Goal: Task Accomplishment & Management: Manage account settings

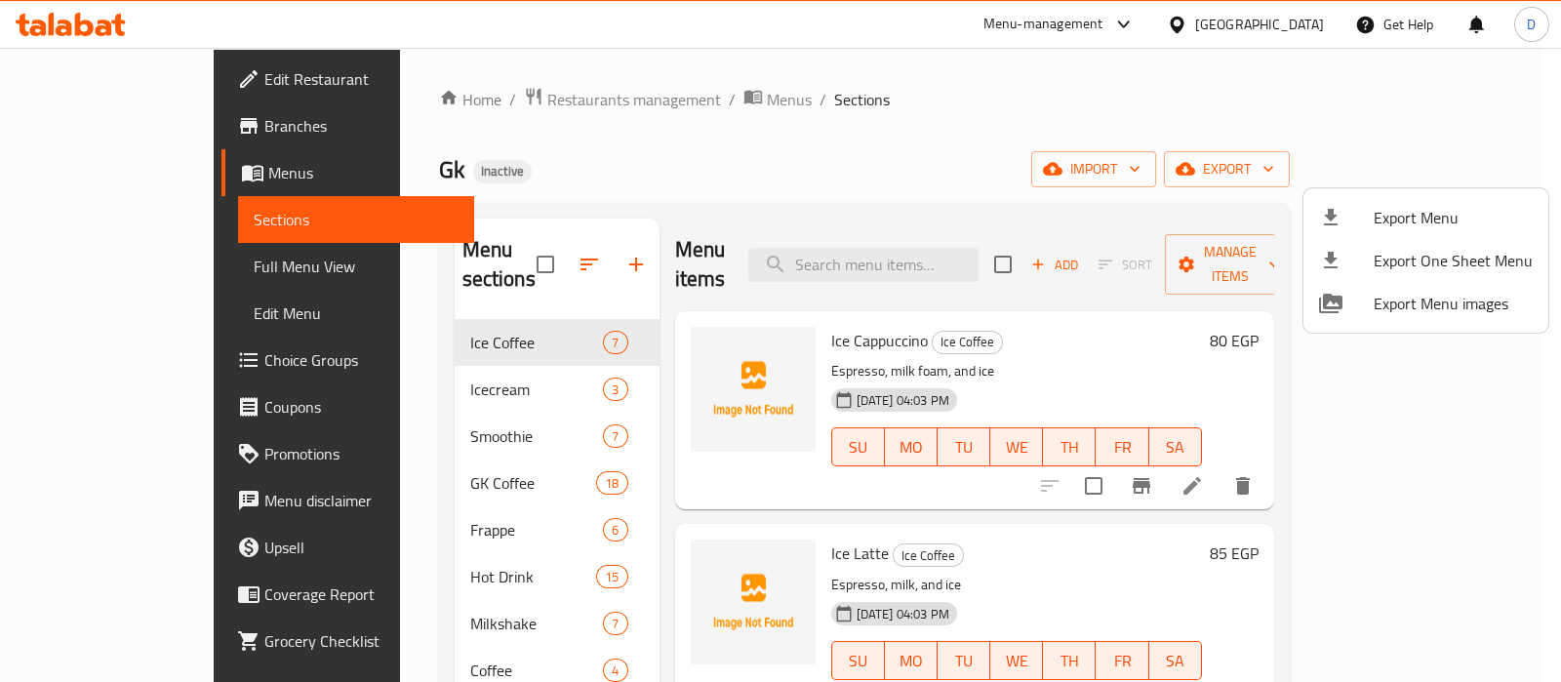
click at [113, 261] on div at bounding box center [780, 341] width 1561 height 682
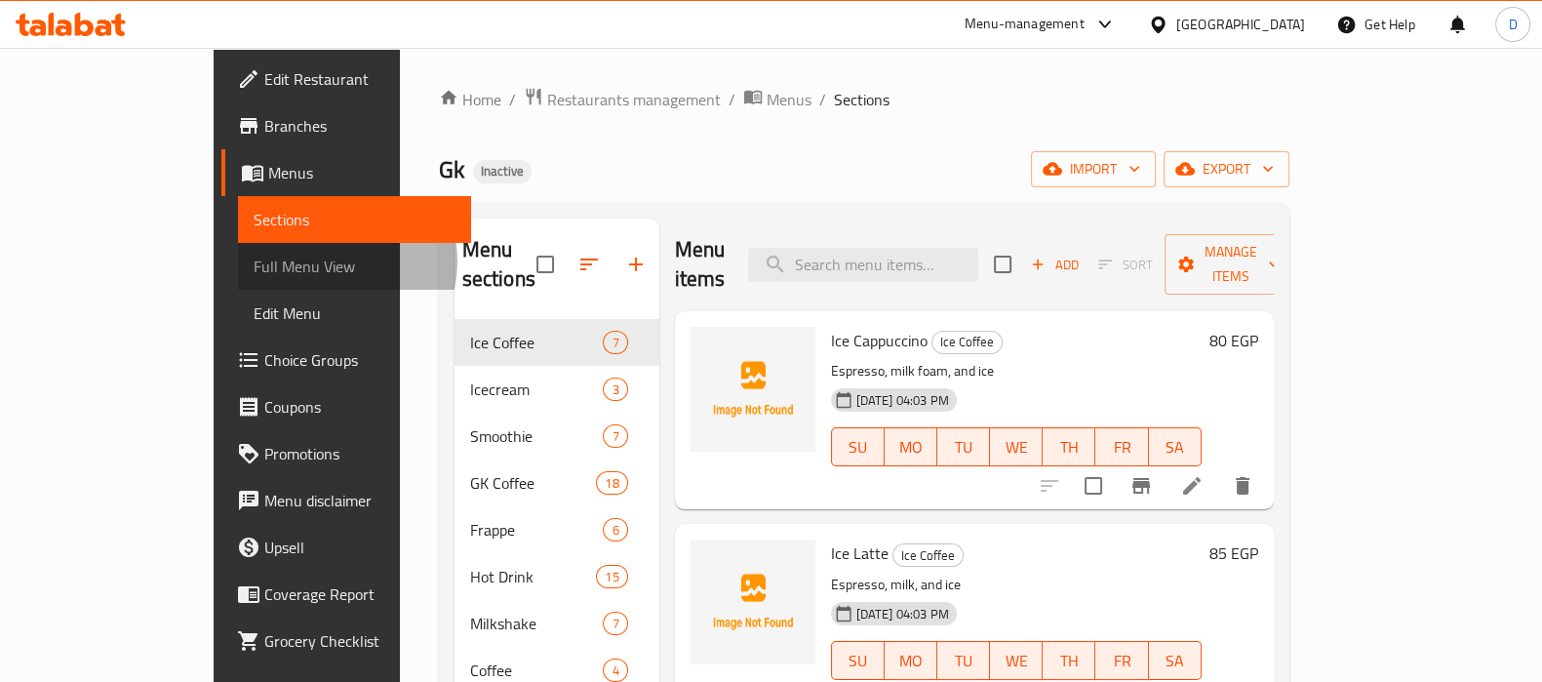
click at [254, 261] on span "Full Menu View" at bounding box center [355, 266] width 202 height 23
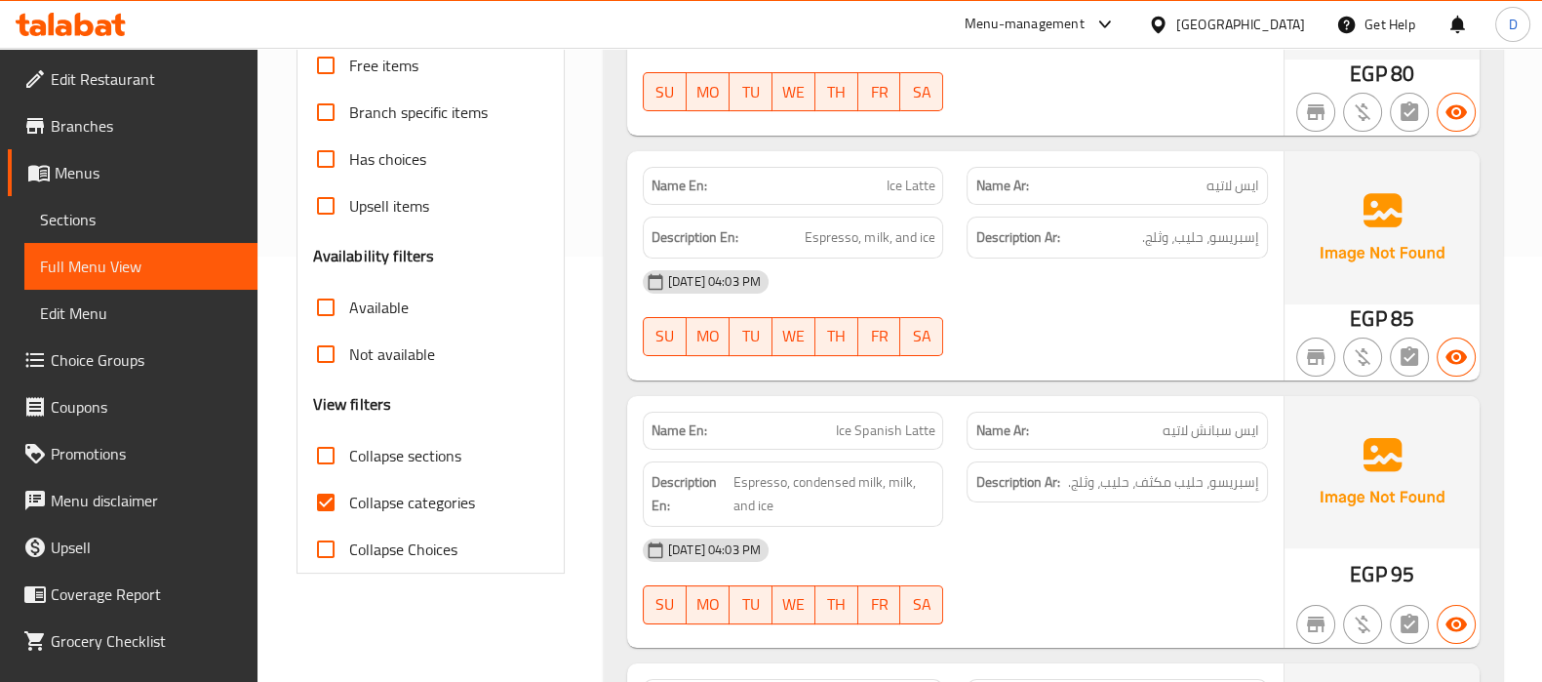
scroll to position [426, 0]
click at [339, 500] on input "Collapse categories" at bounding box center [325, 501] width 47 height 47
checkbox input "false"
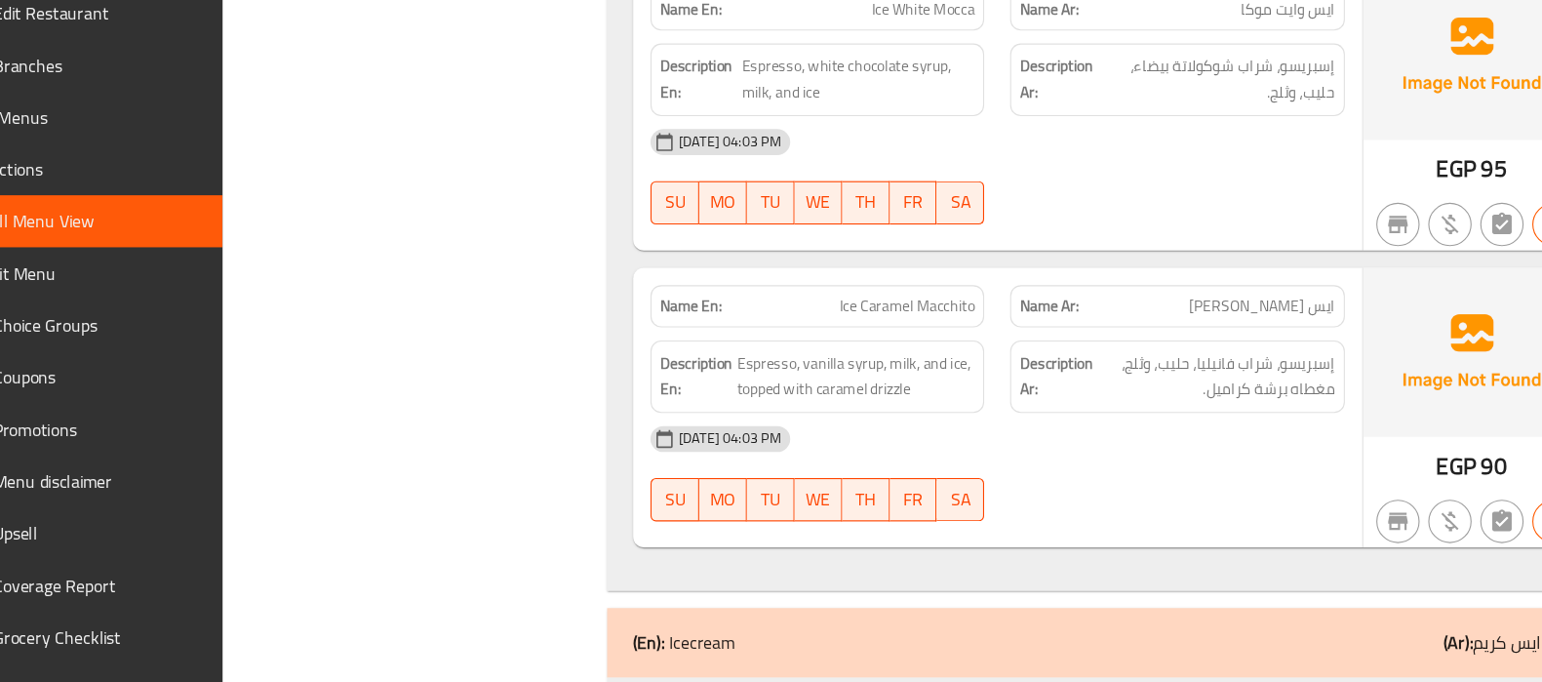
scroll to position [1584, 0]
click at [923, 347] on span "Ice Caramel Macchito" at bounding box center [874, 341] width 122 height 20
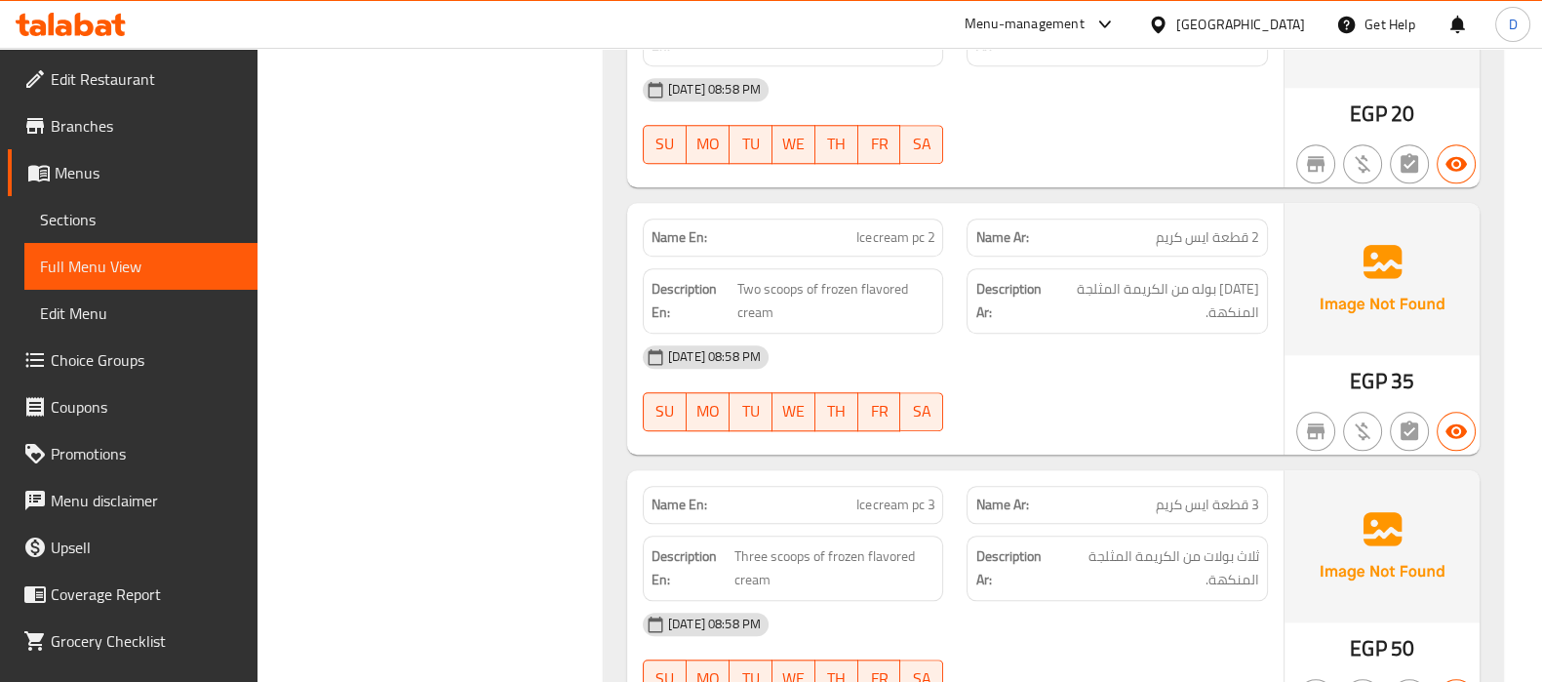
scroll to position [2329, 0]
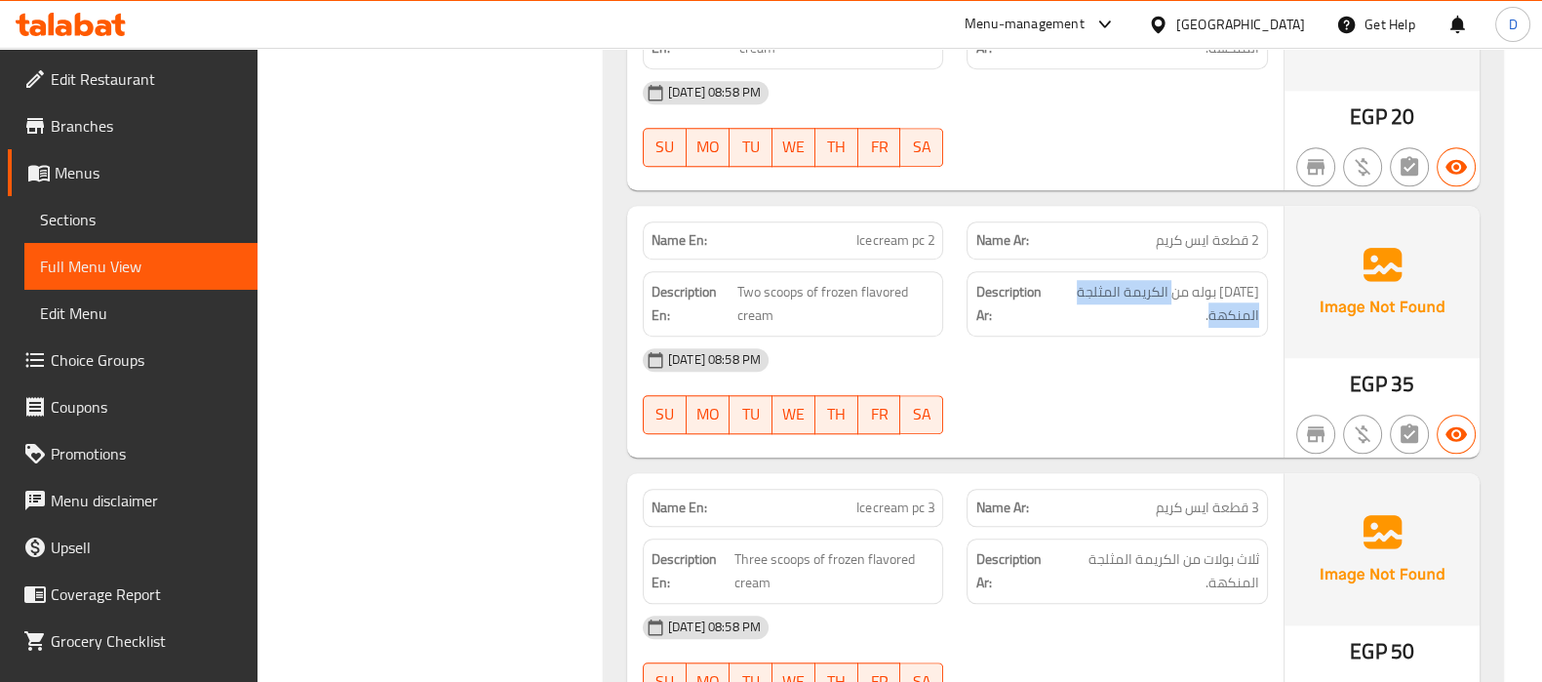
drag, startPoint x: 1179, startPoint y: 289, endPoint x: 1188, endPoint y: 328, distance: 40.0
copy span "الكريمة المثلجة المنكهة."
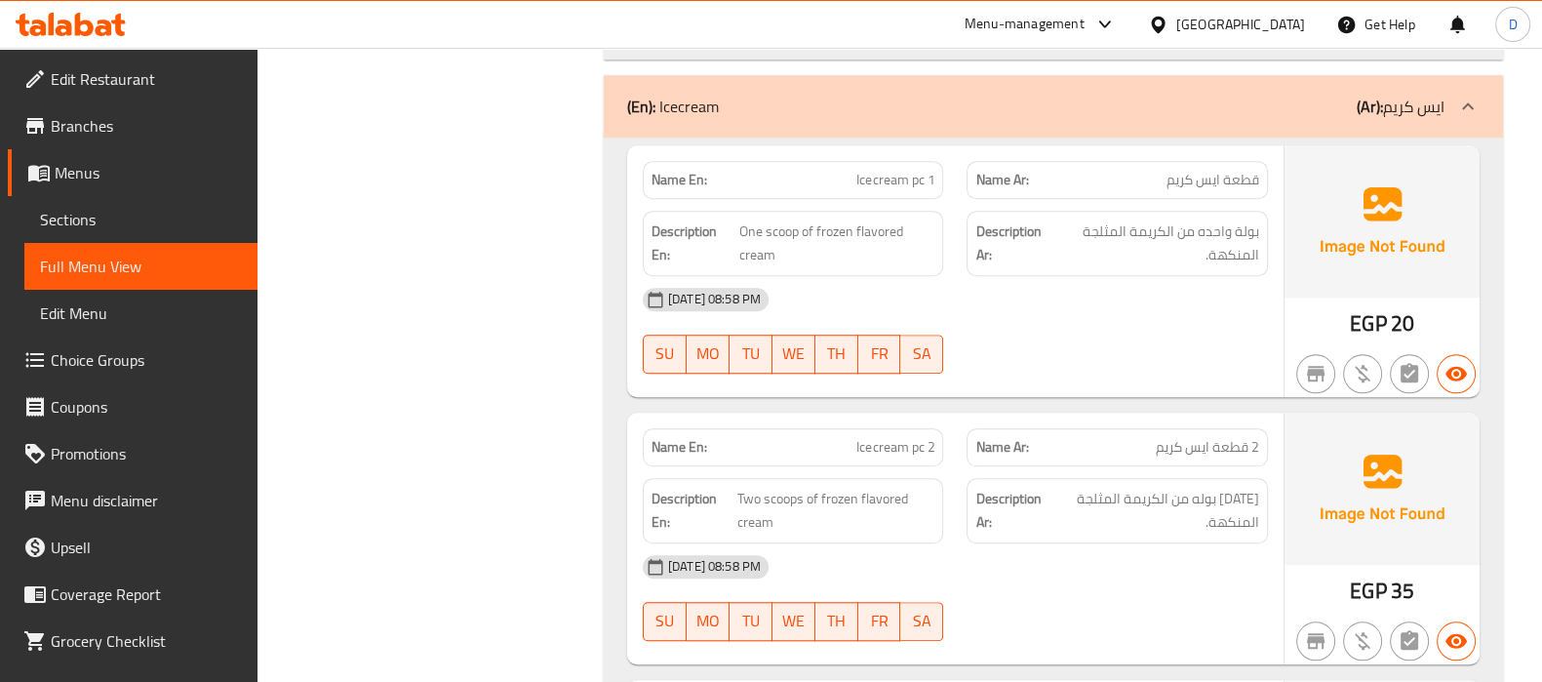
scroll to position [2119, 0]
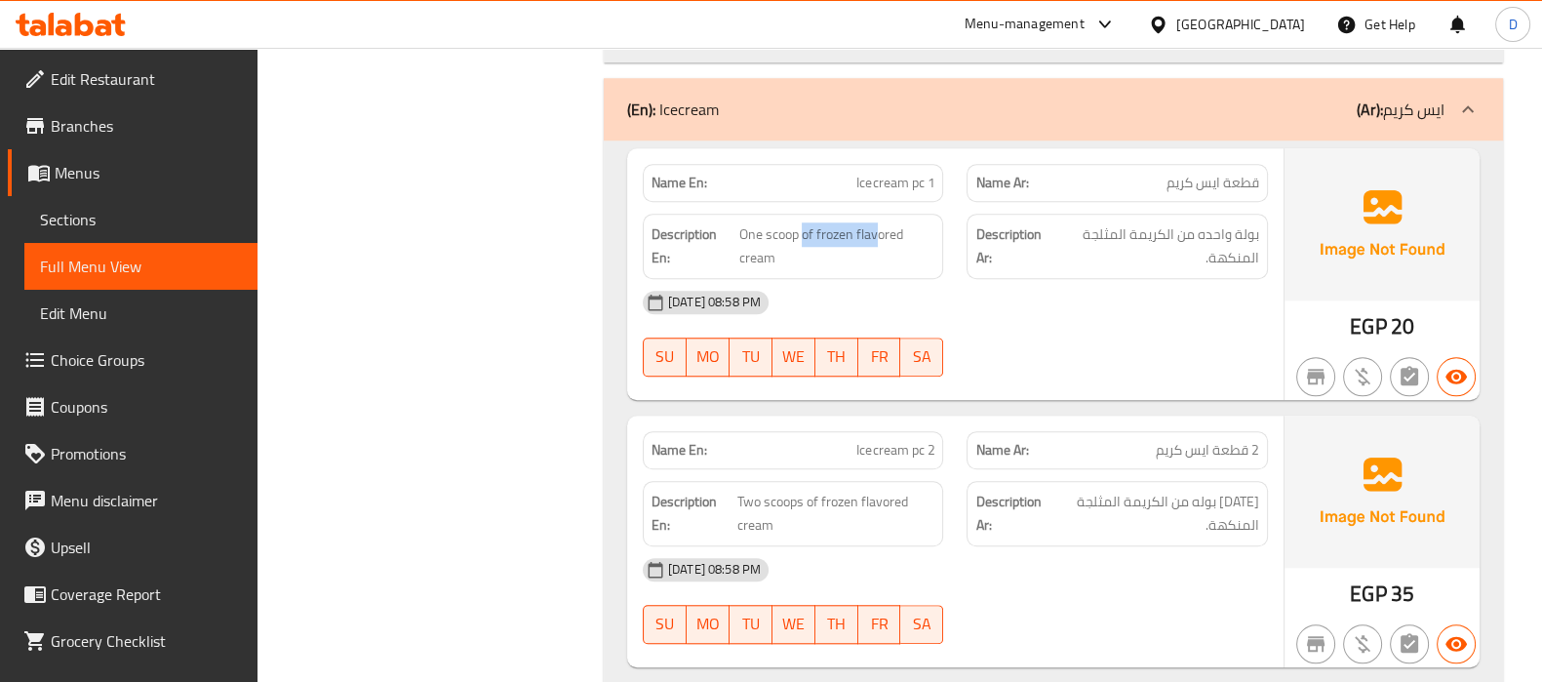
drag, startPoint x: 804, startPoint y: 217, endPoint x: 878, endPoint y: 212, distance: 74.3
click at [827, 231] on span "One scoop of frozen flavored cream" at bounding box center [838, 246] width 196 height 48
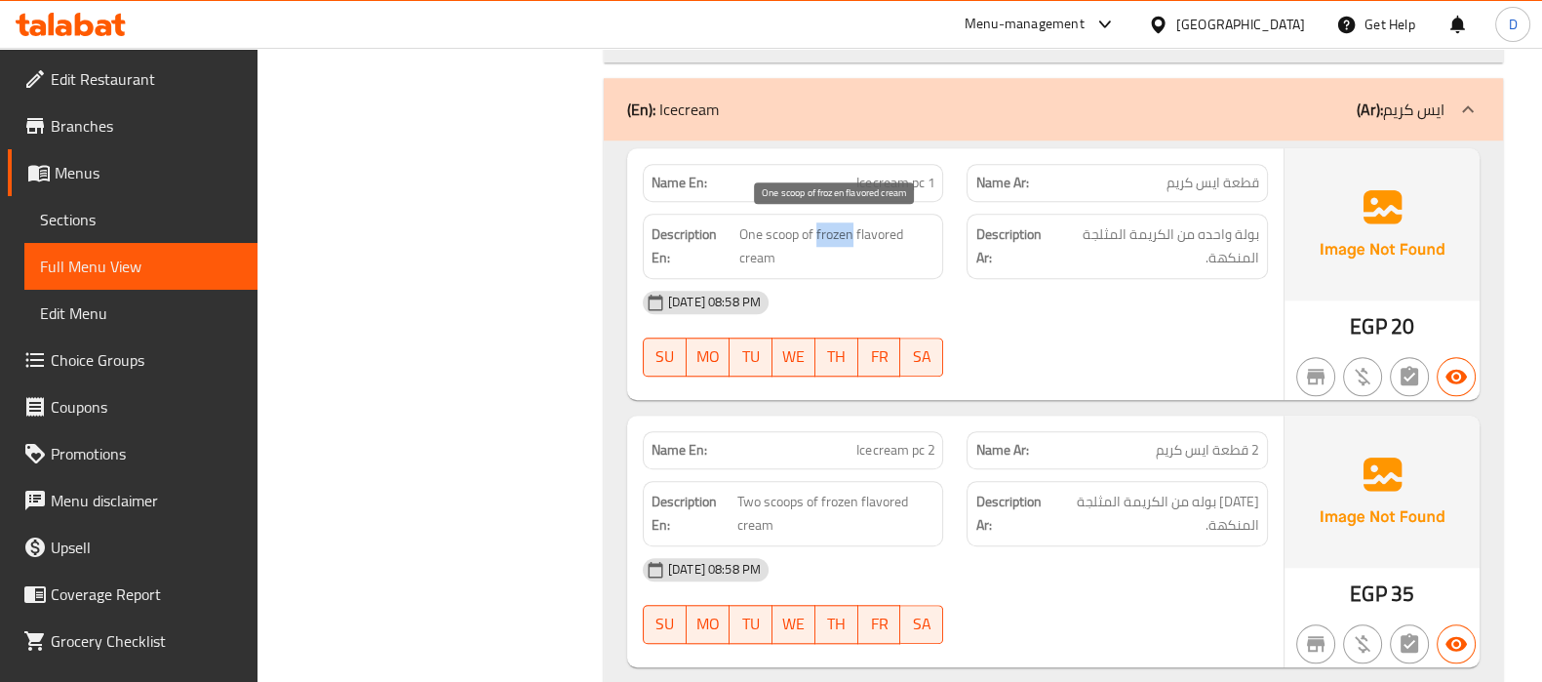
copy span "frozen"
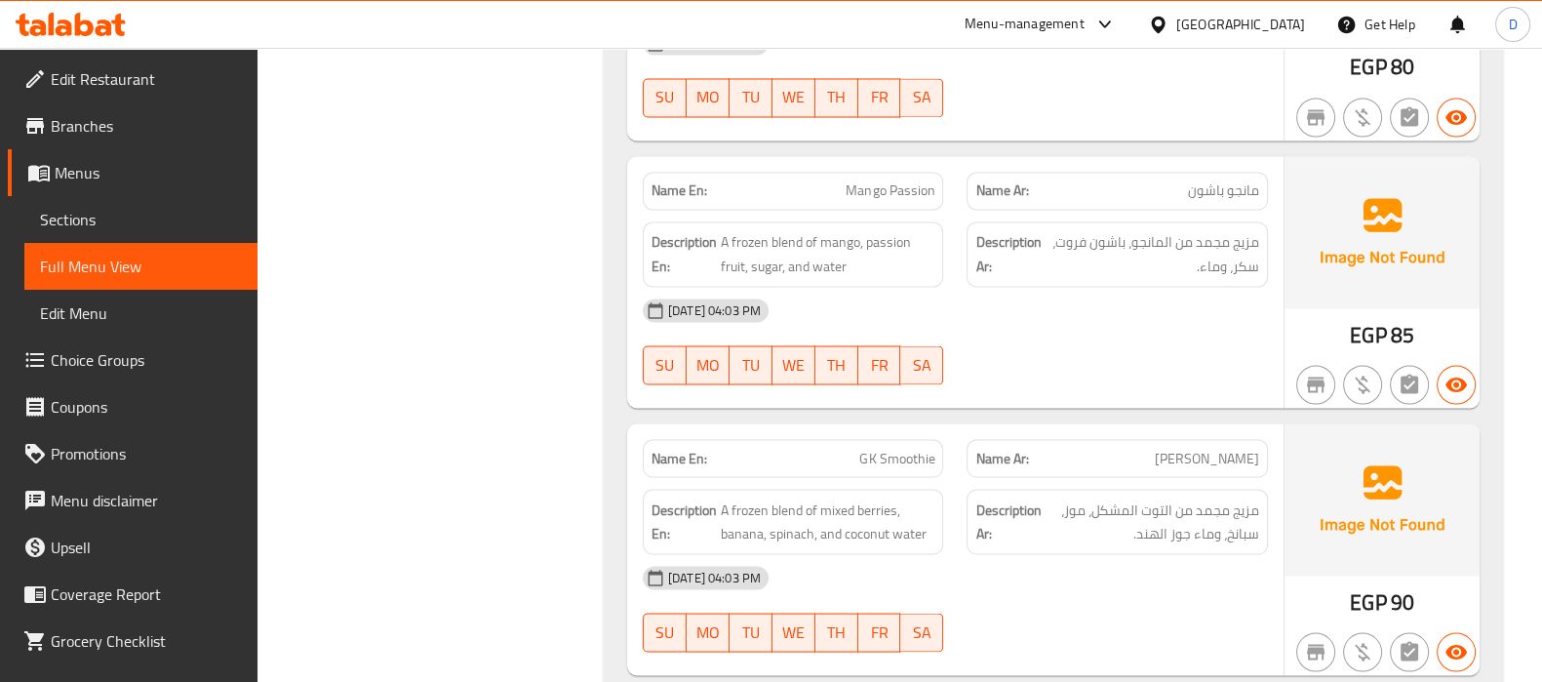
scroll to position [4403, 0]
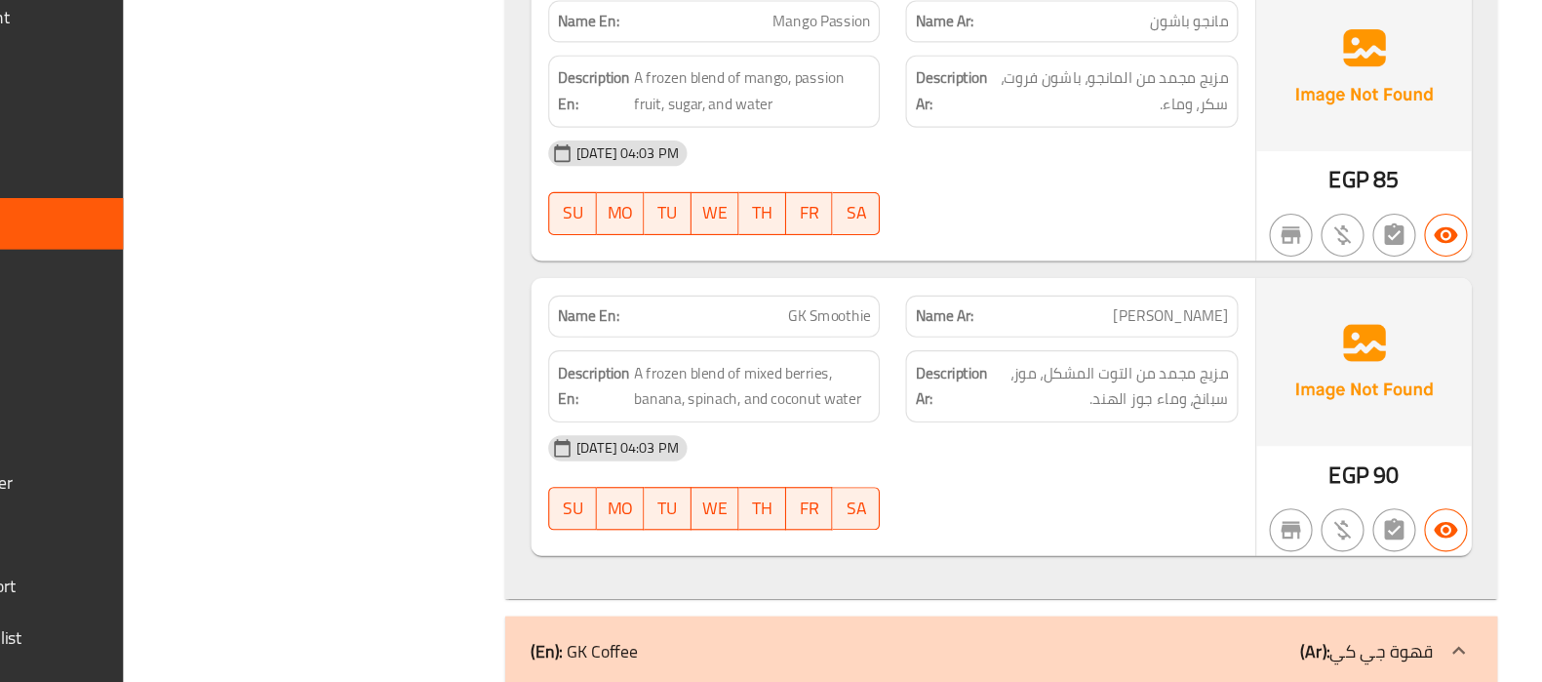
scroll to position [4469, 0]
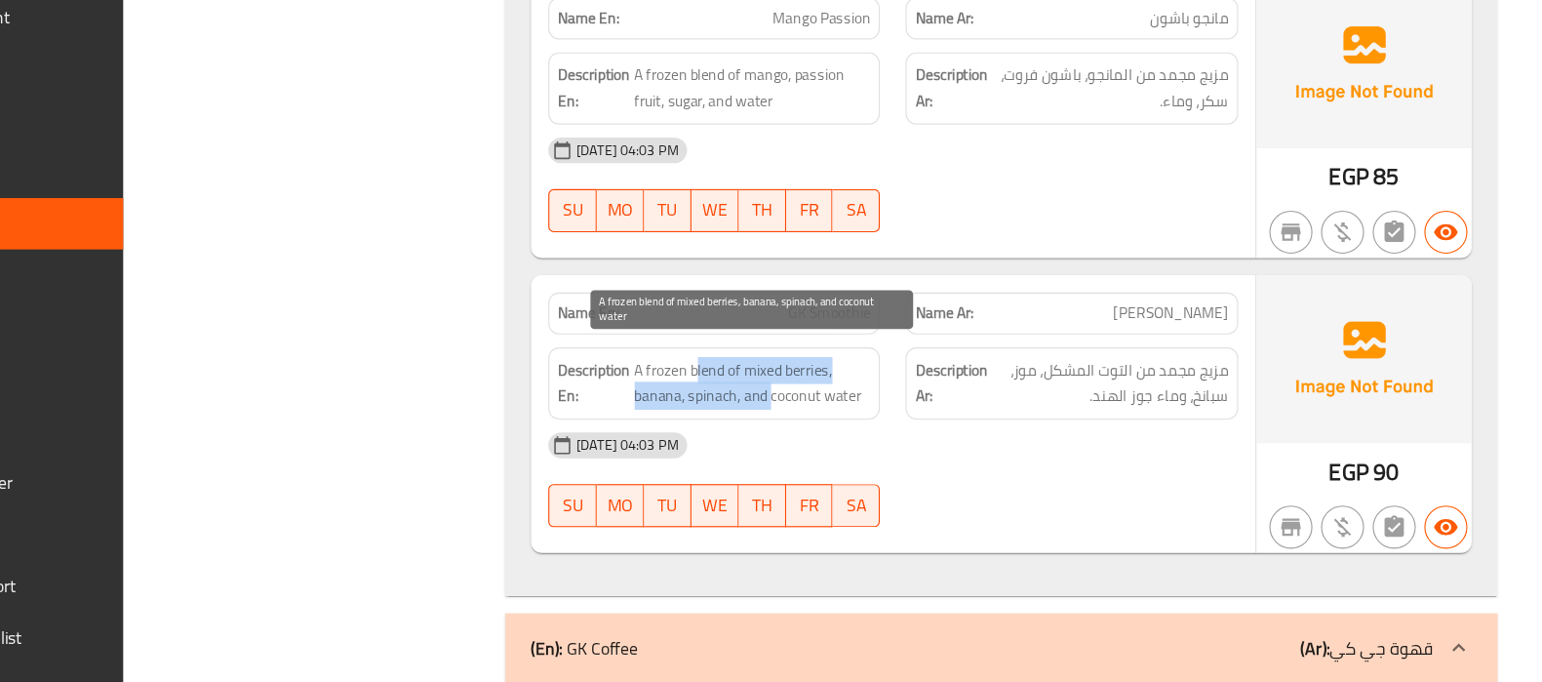
drag, startPoint x: 842, startPoint y: 406, endPoint x: 775, endPoint y: 387, distance: 69.8
click at [775, 387] on span "A frozen blend of mixed berries, banana, spinach, and coconut water" at bounding box center [828, 411] width 215 height 48
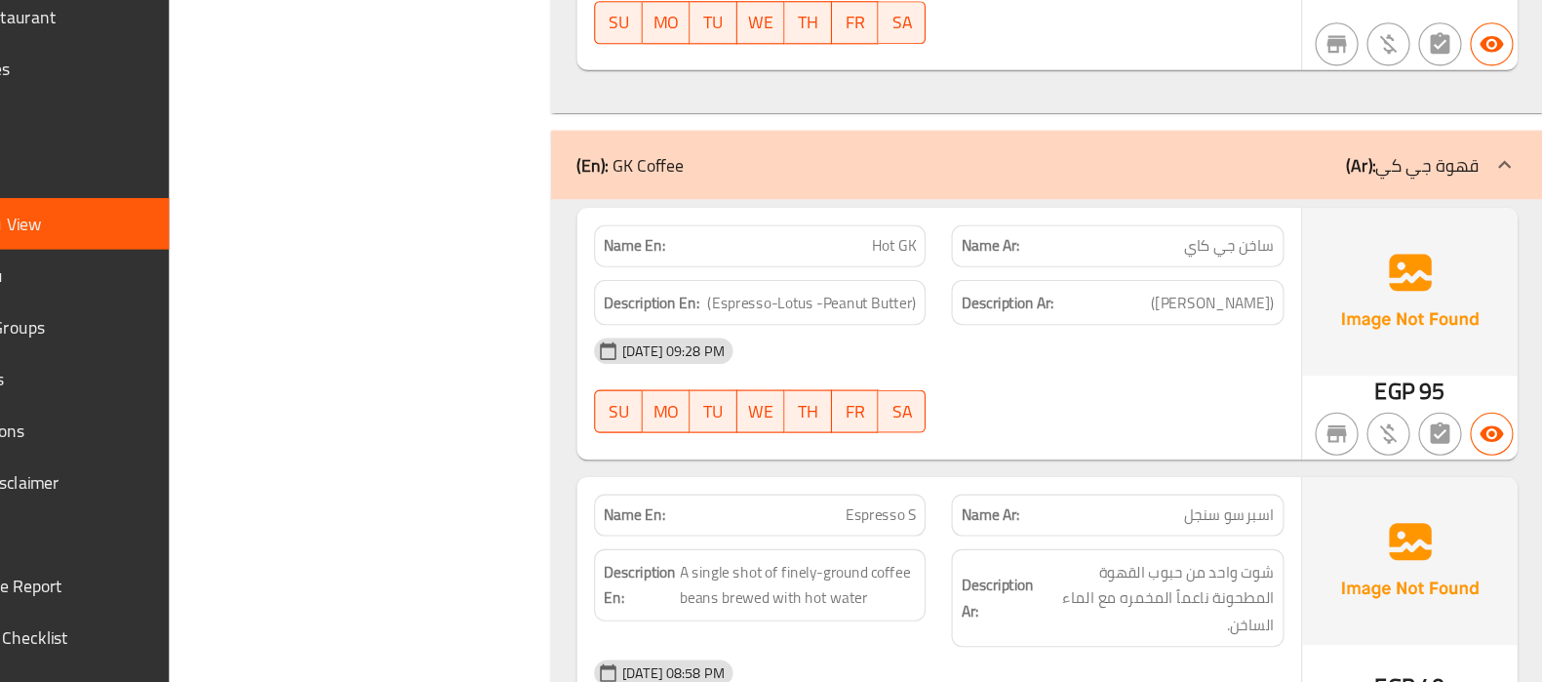
scroll to position [4908, 0]
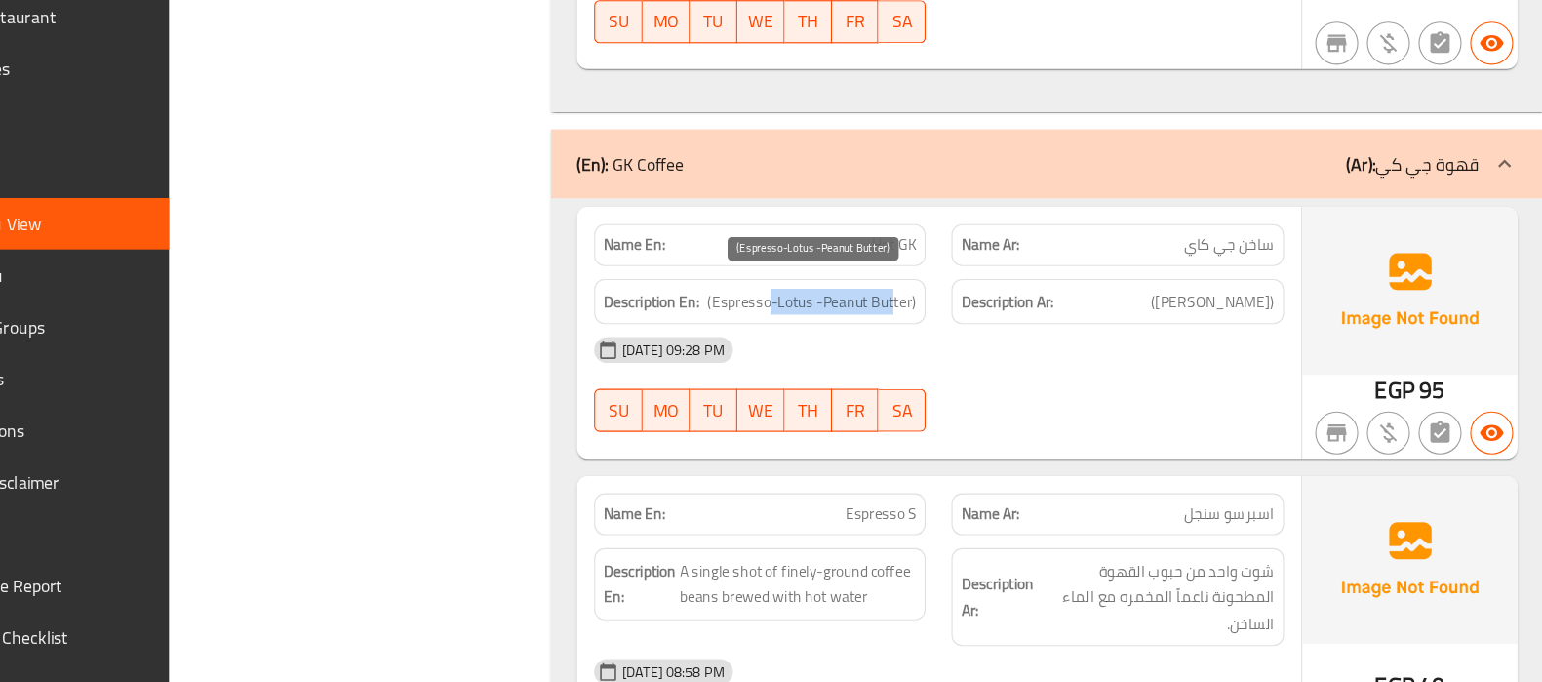
drag, startPoint x: 803, startPoint y: 327, endPoint x: 915, endPoint y: 316, distance: 112.7
click at [915, 325] on span "(Espresso-Lotus -Peanut Butter)" at bounding box center [839, 337] width 189 height 24
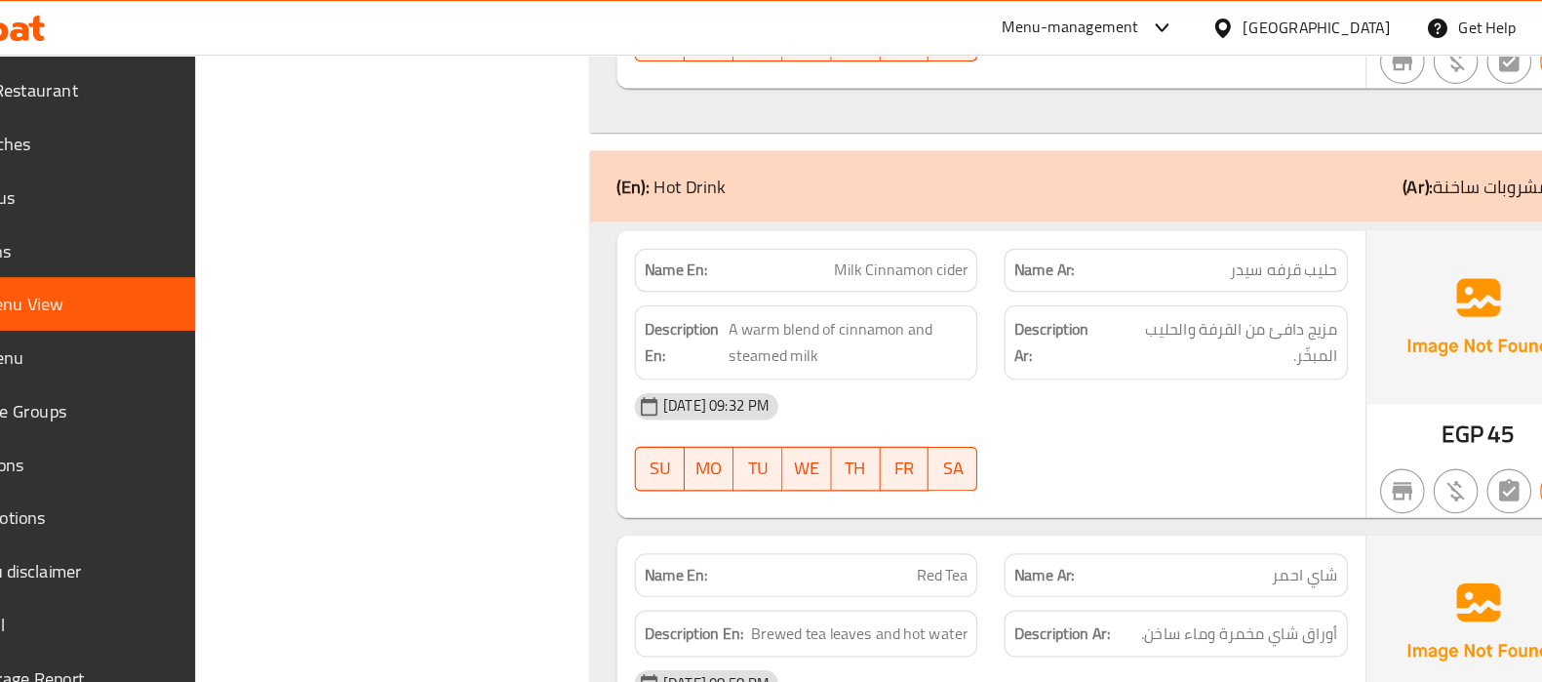
scroll to position [11610, 0]
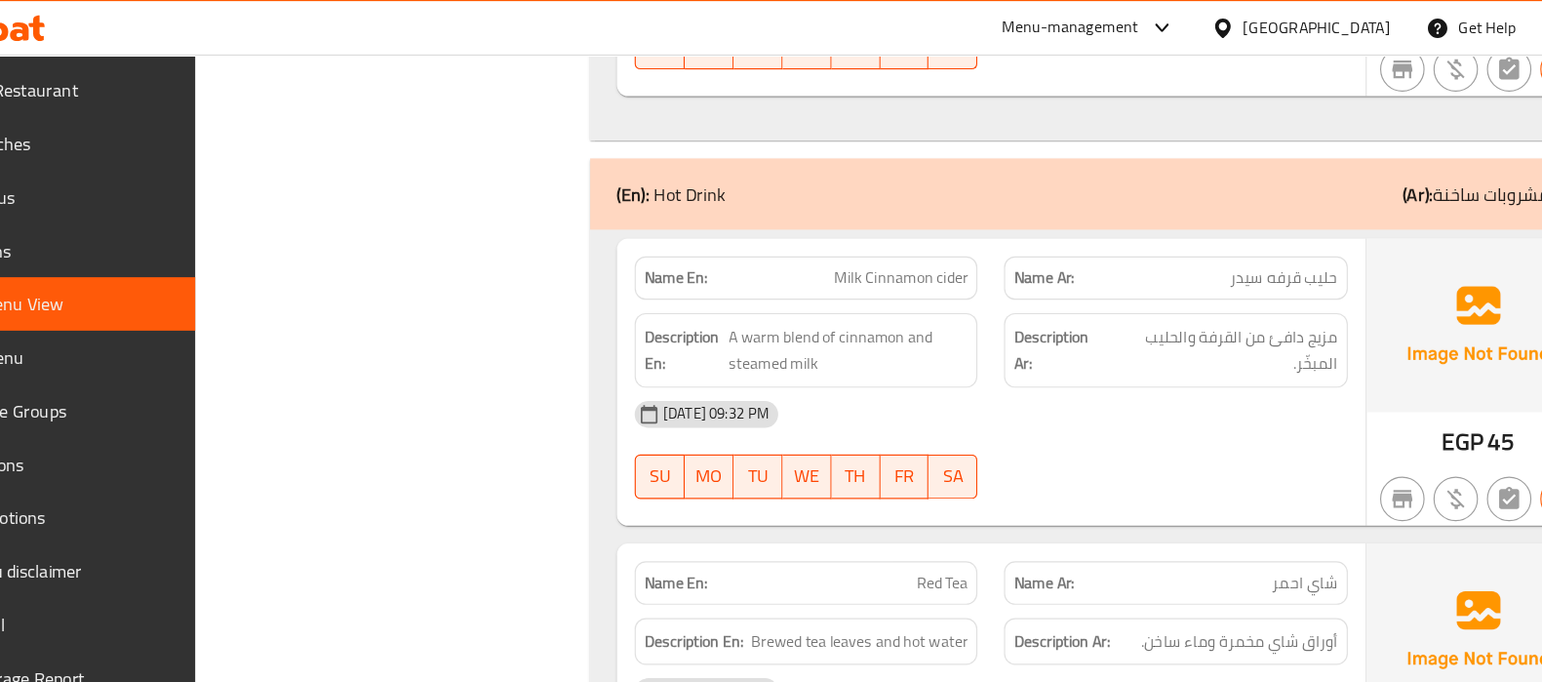
copy span "Milk Cinnamon cider"
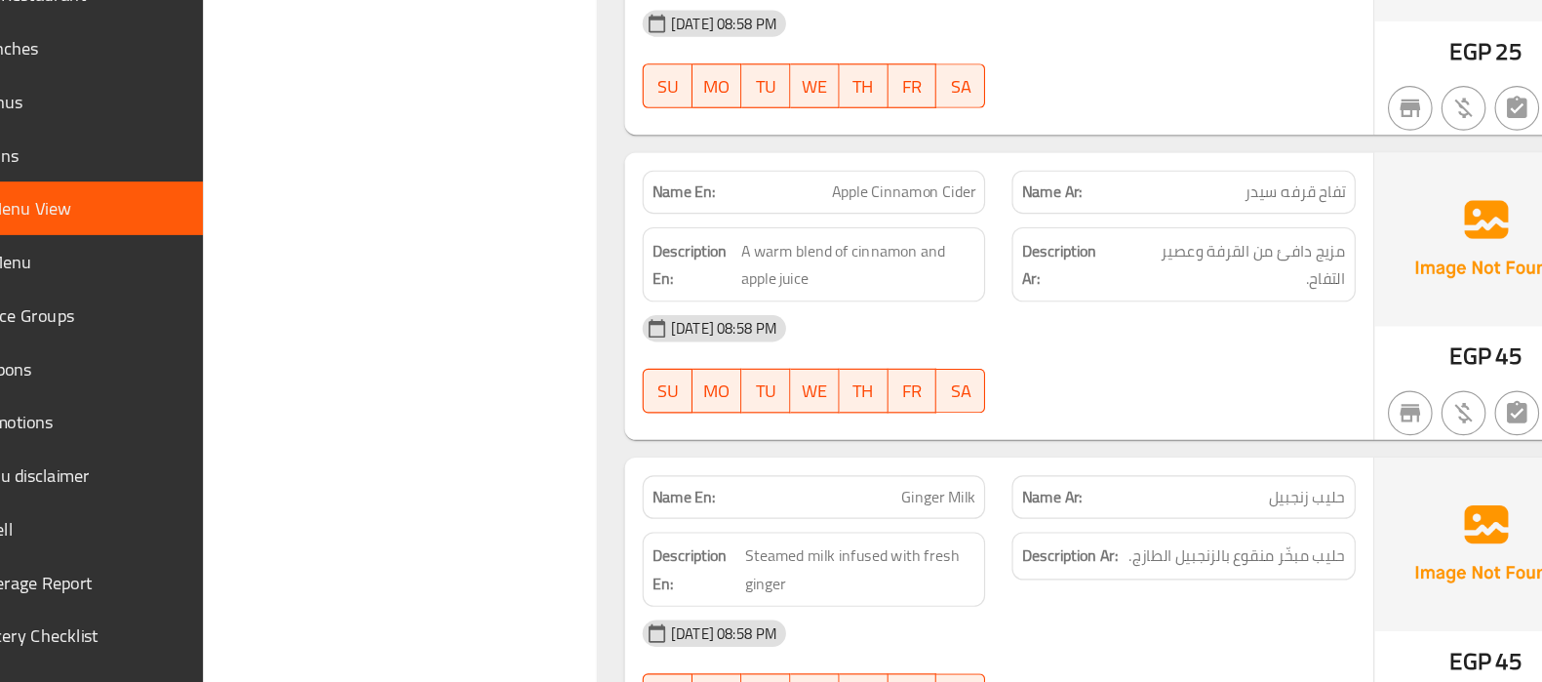
scroll to position [13182, 0]
copy span "Cider"
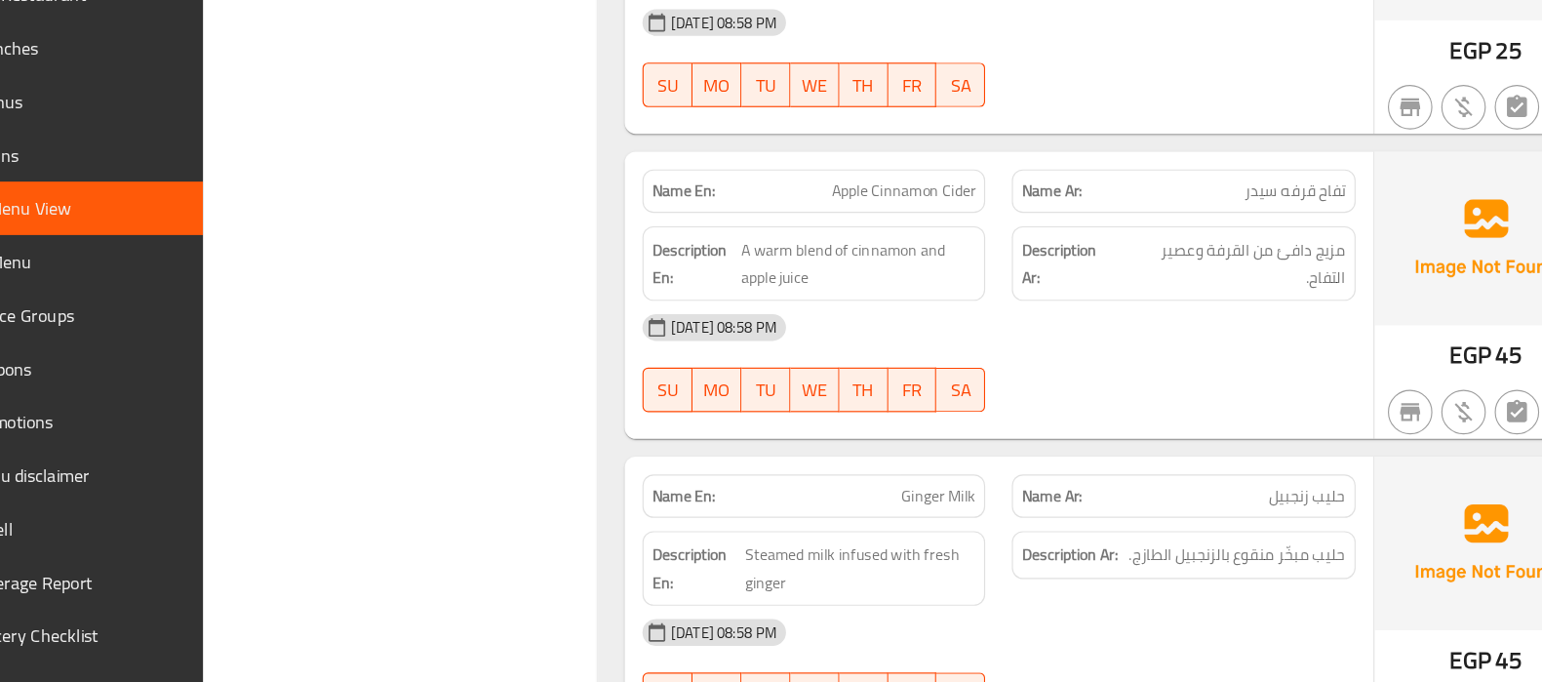
copy span "Apple Cinnamon Cider"
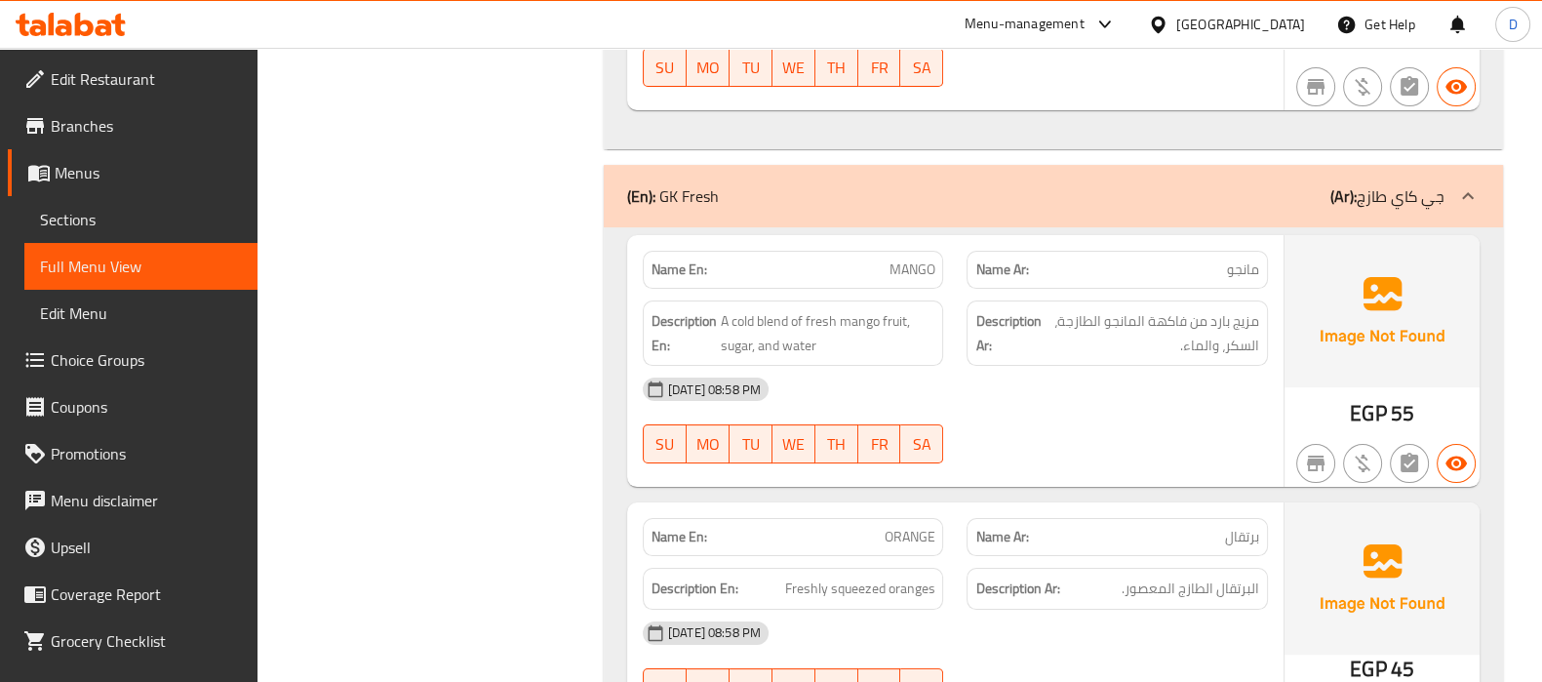
scroll to position [18839, 0]
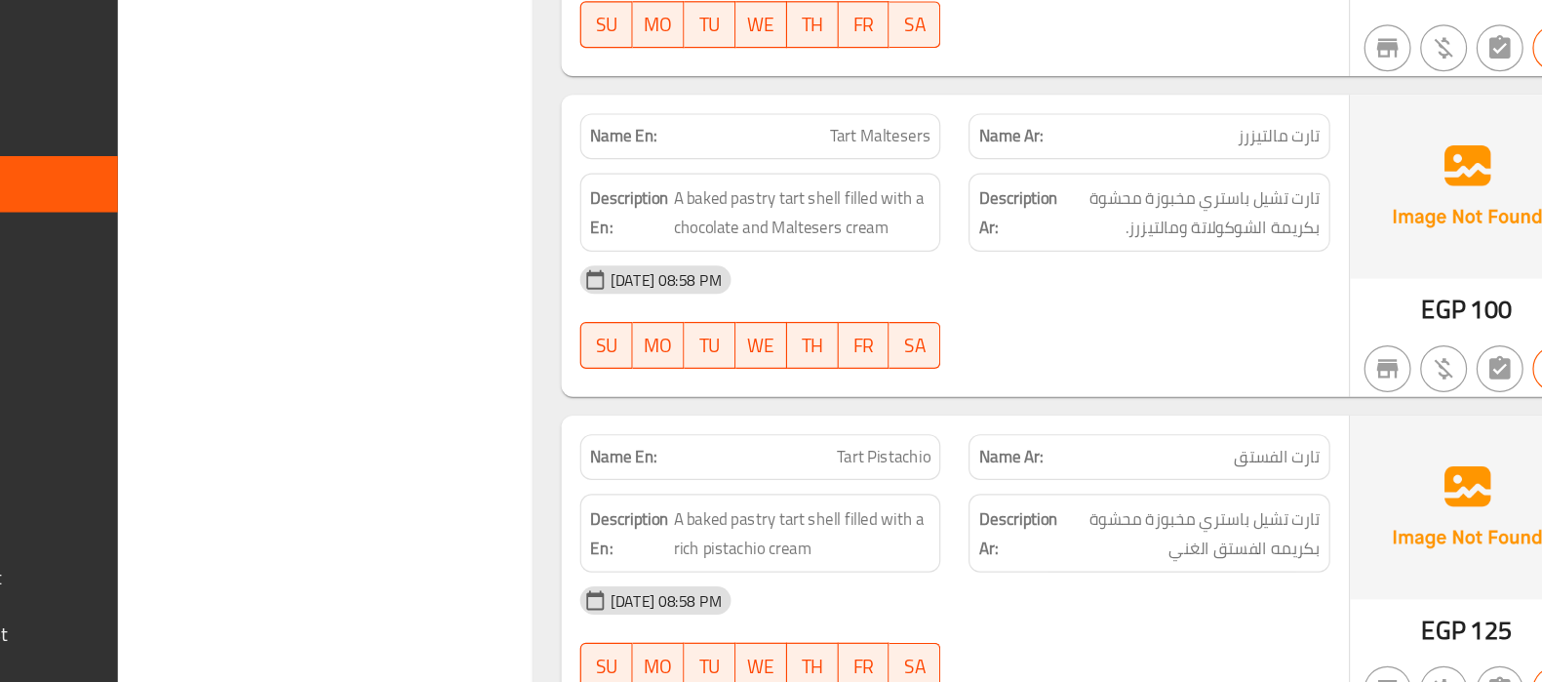
scroll to position [32726, 0]
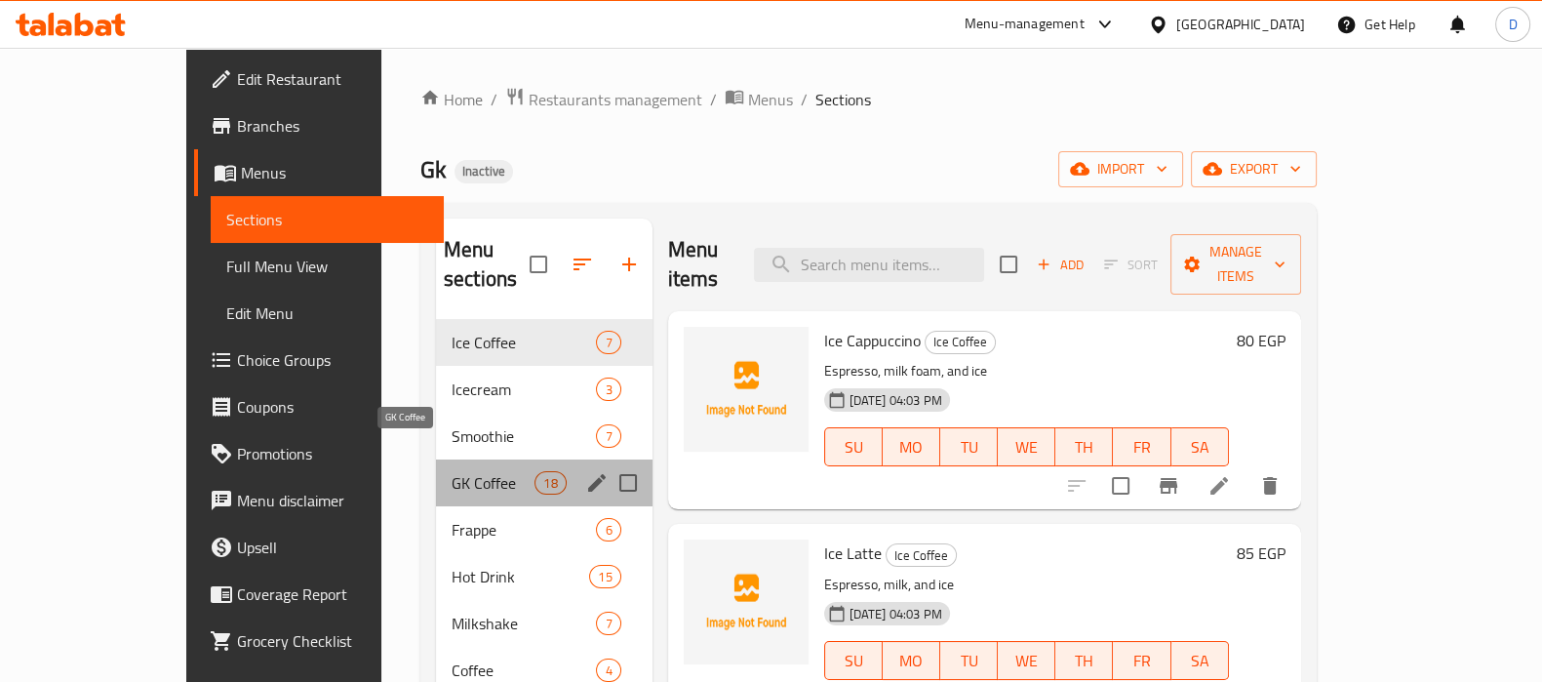
click at [452, 471] on span "GK Coffee" at bounding box center [493, 482] width 83 height 23
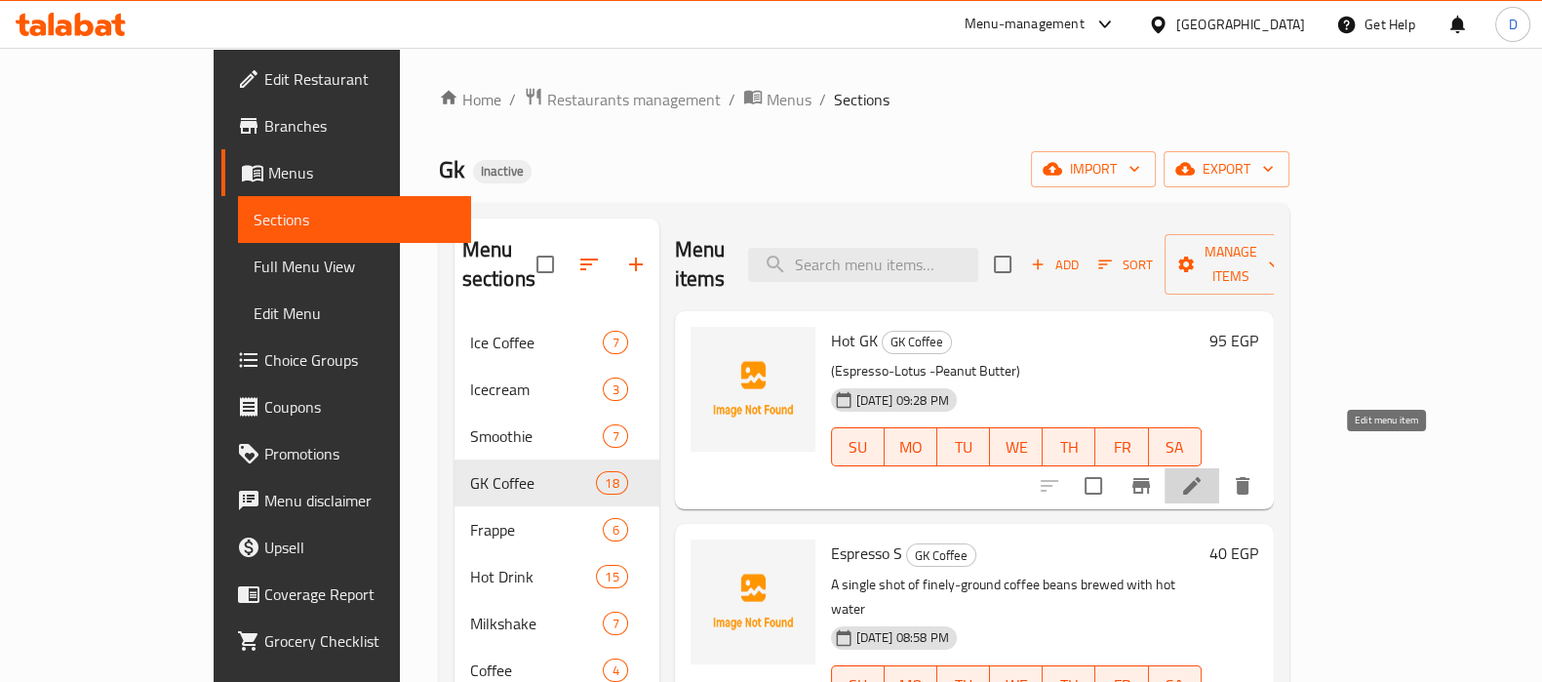
click at [1204, 474] on icon at bounding box center [1191, 485] width 23 height 23
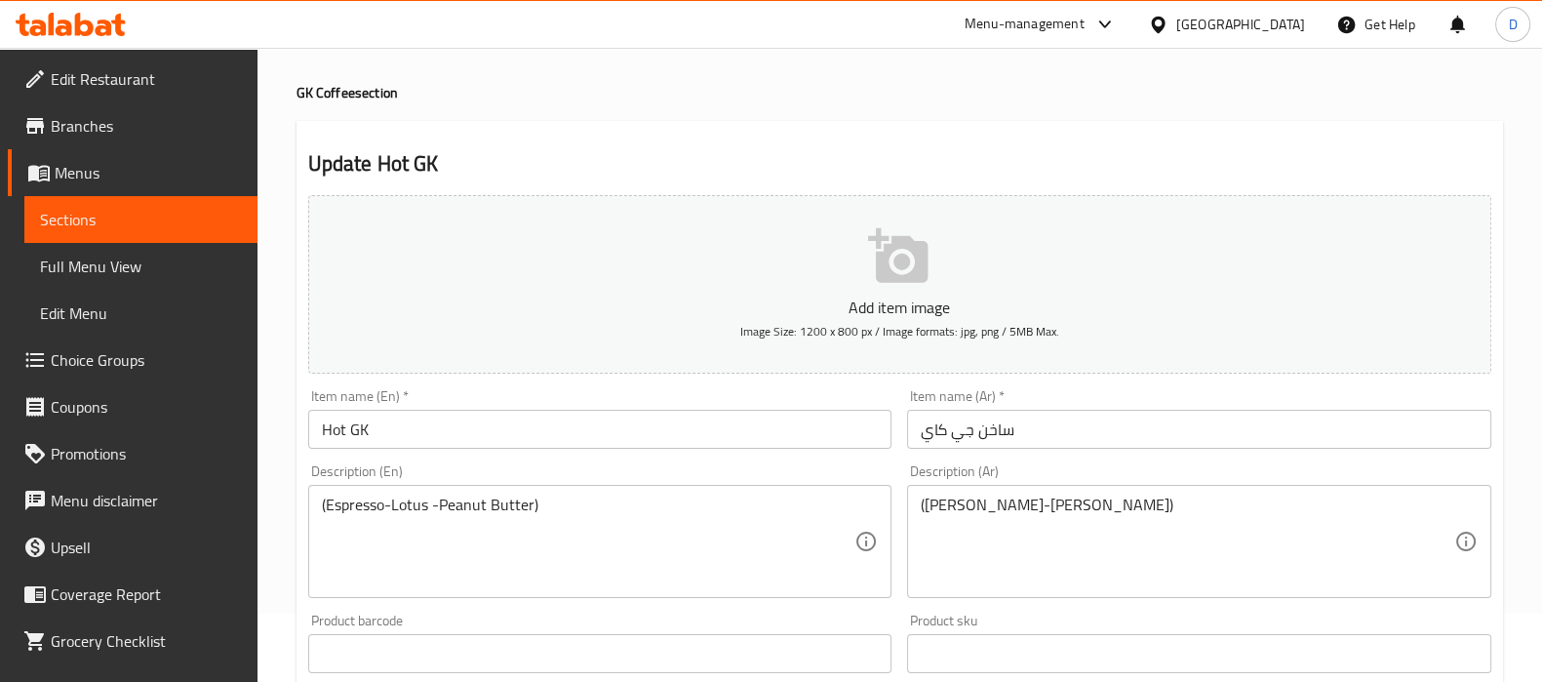
scroll to position [69, 0]
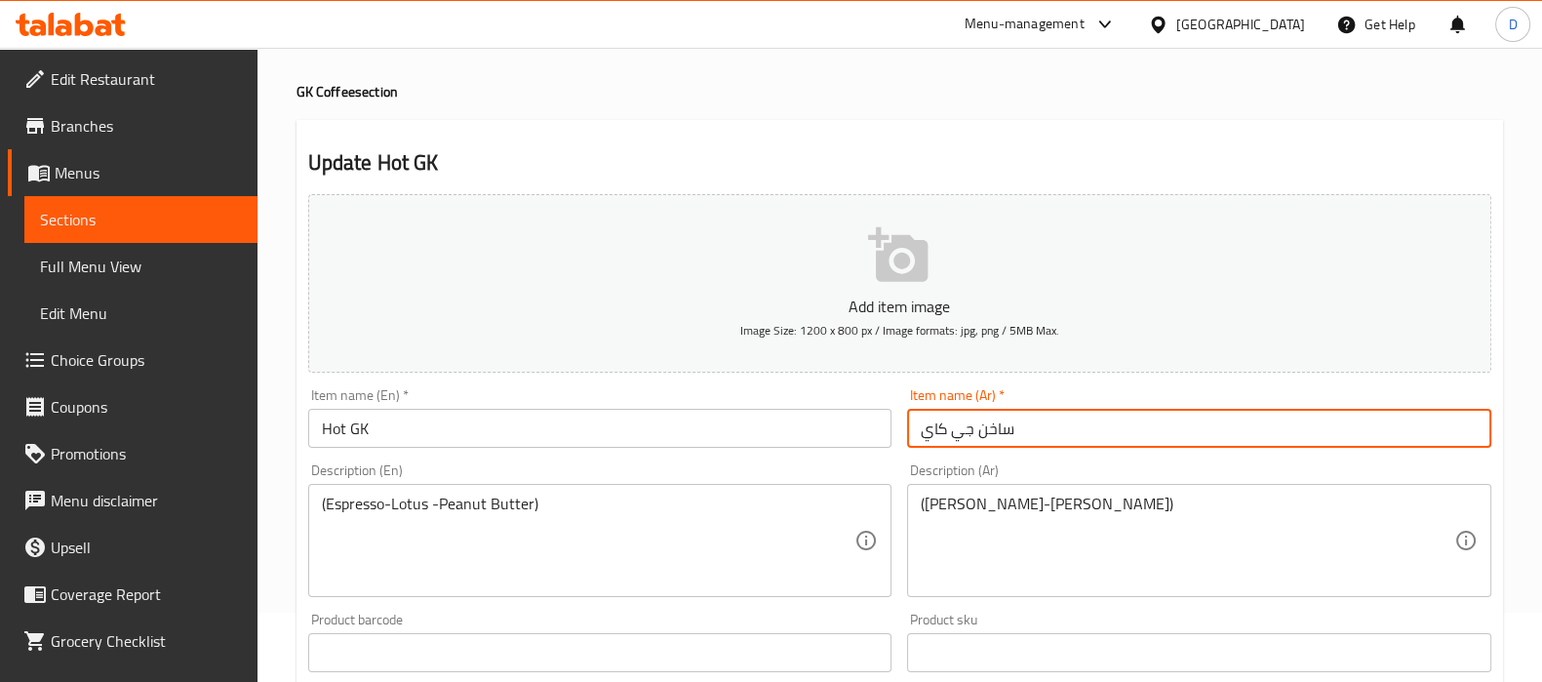
drag, startPoint x: 978, startPoint y: 436, endPoint x: 1024, endPoint y: 434, distance: 46.9
click at [1024, 434] on input "ساخن جي كاي" at bounding box center [1199, 428] width 584 height 39
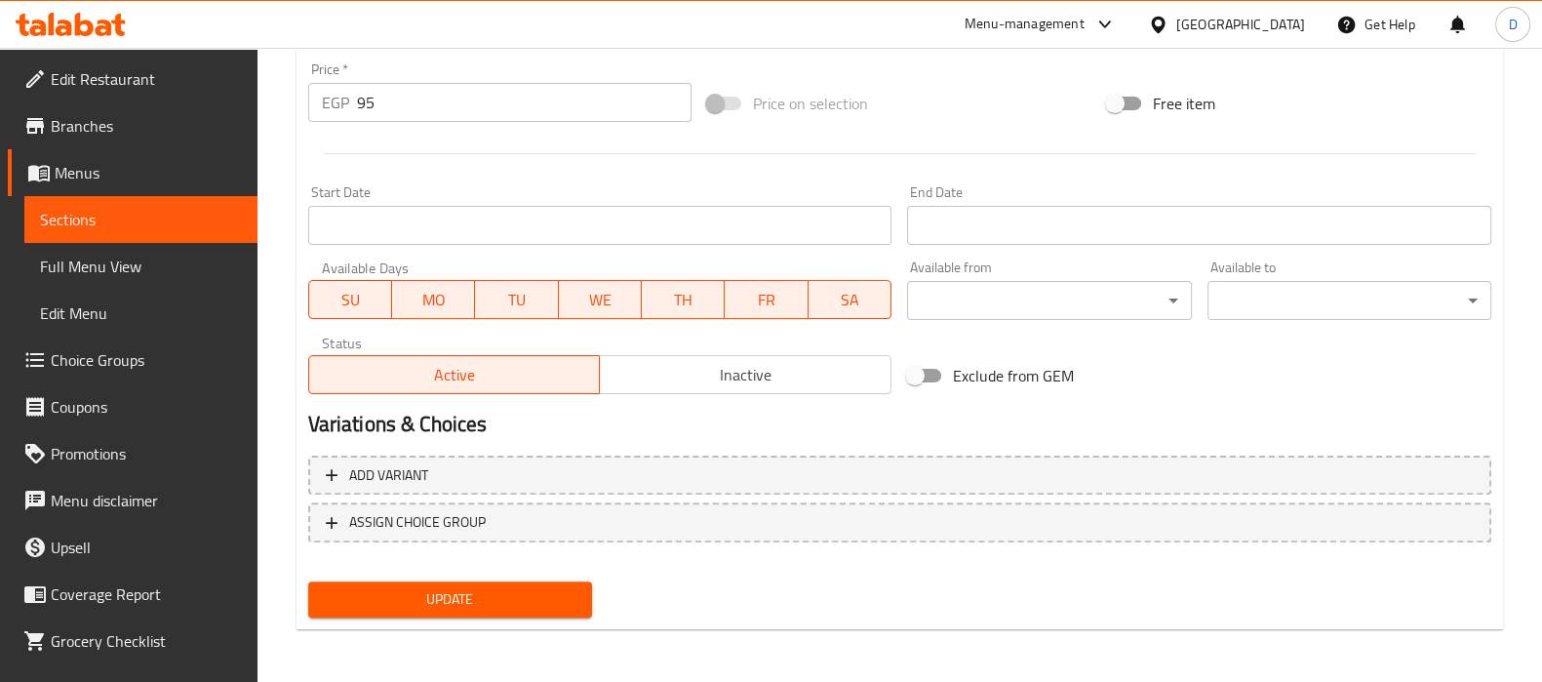
type input "هوت جي كاي"
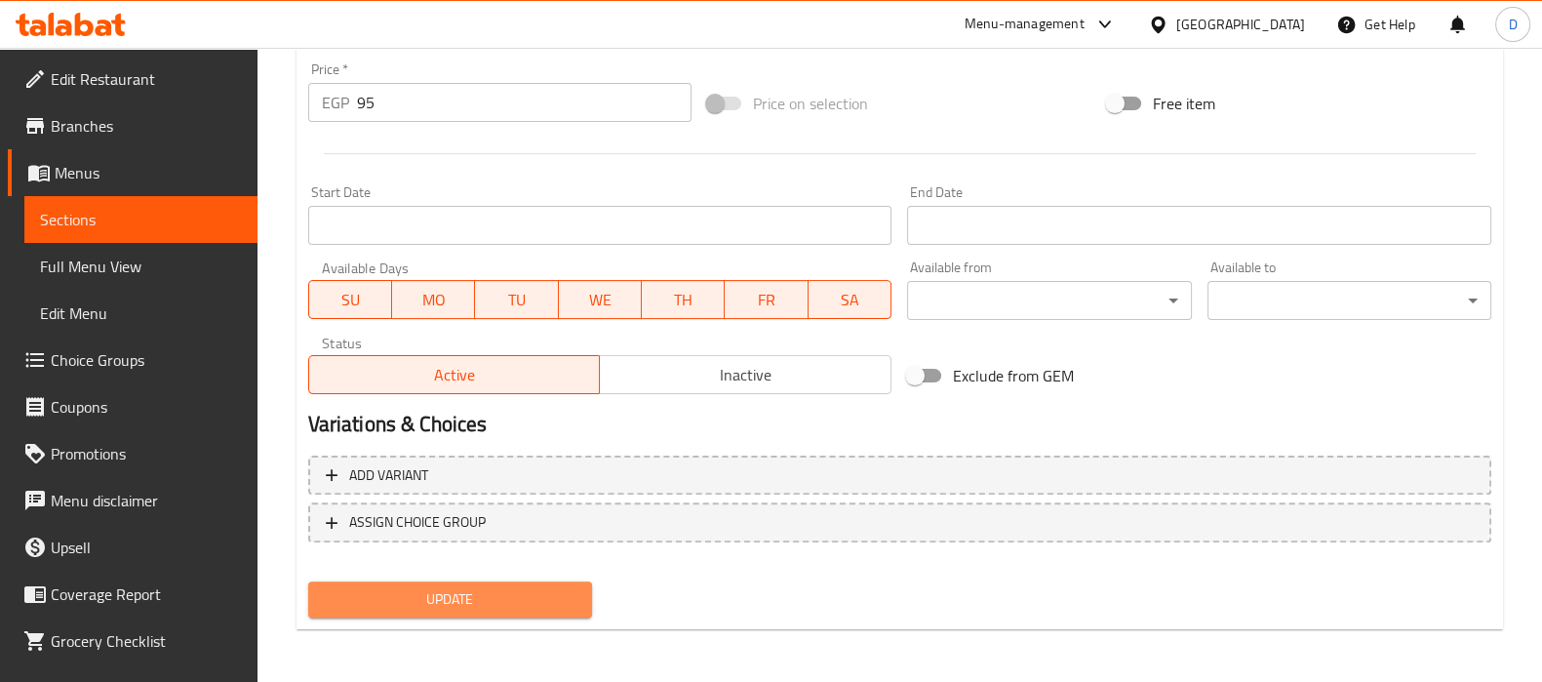
click at [527, 602] on span "Update" at bounding box center [450, 599] width 253 height 24
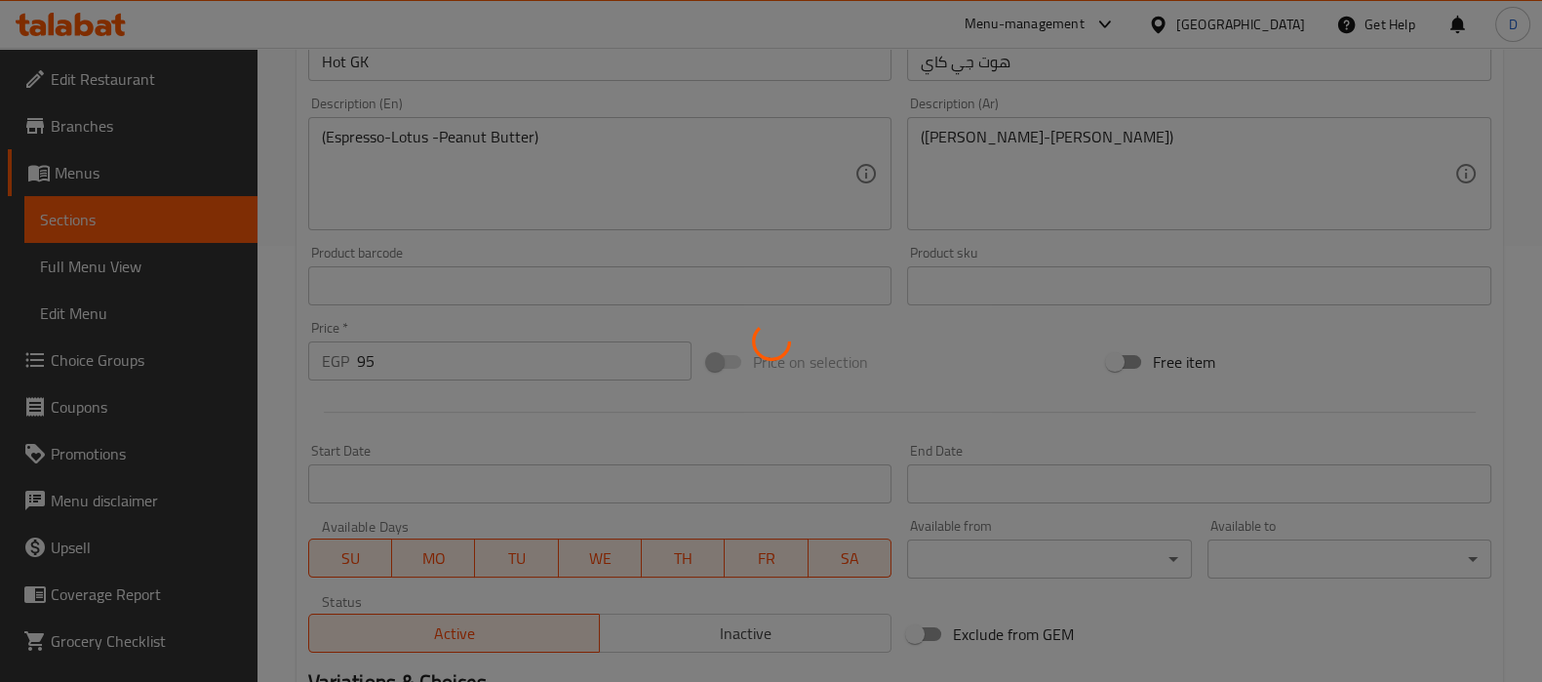
scroll to position [423, 0]
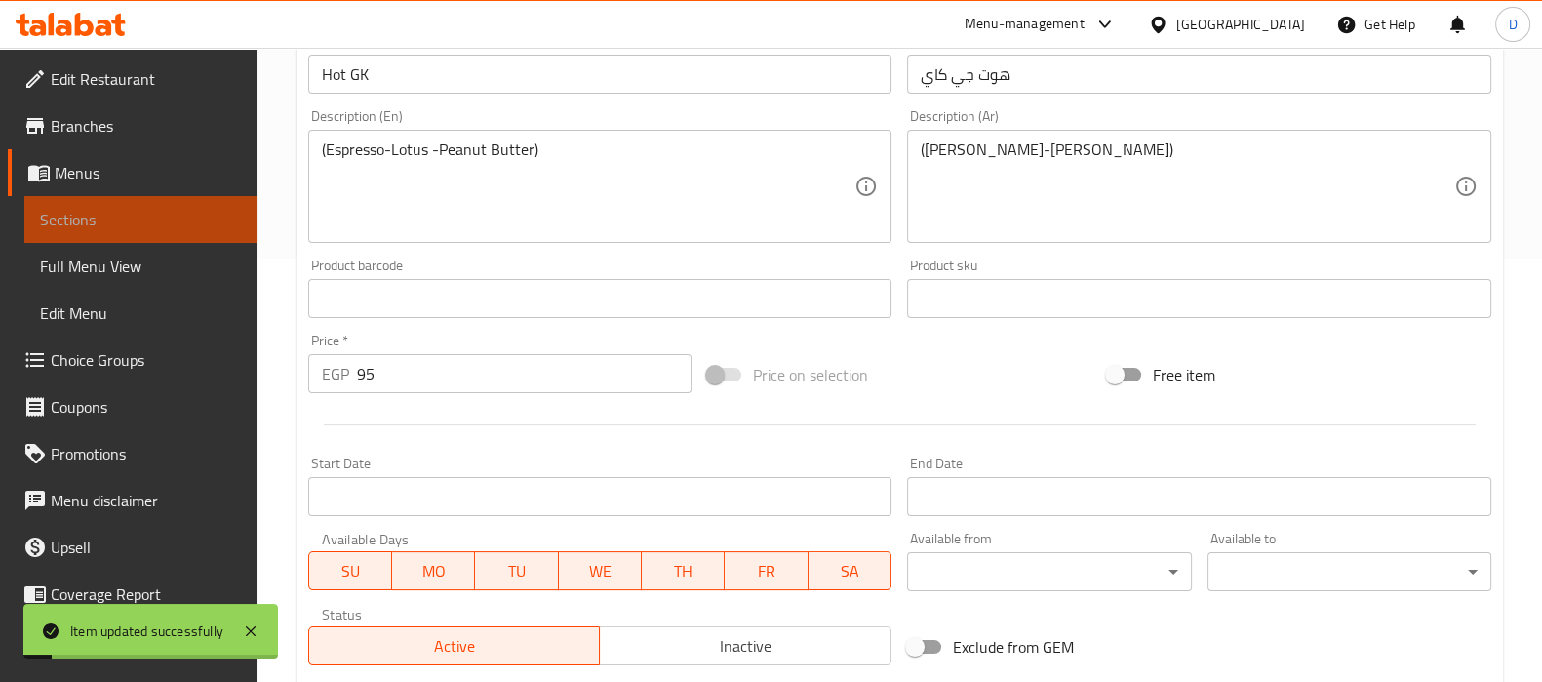
click at [186, 200] on link "Sections" at bounding box center [140, 219] width 233 height 47
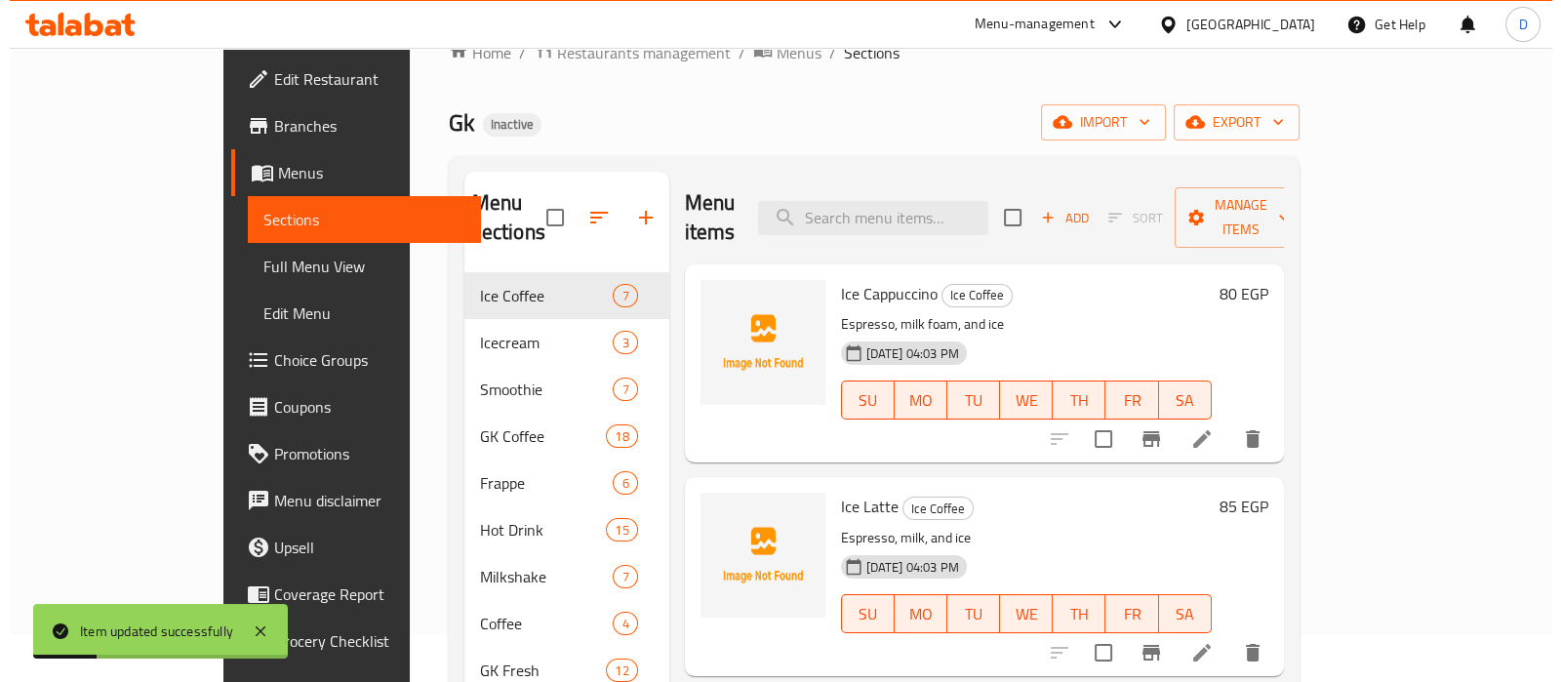
scroll to position [46, 0]
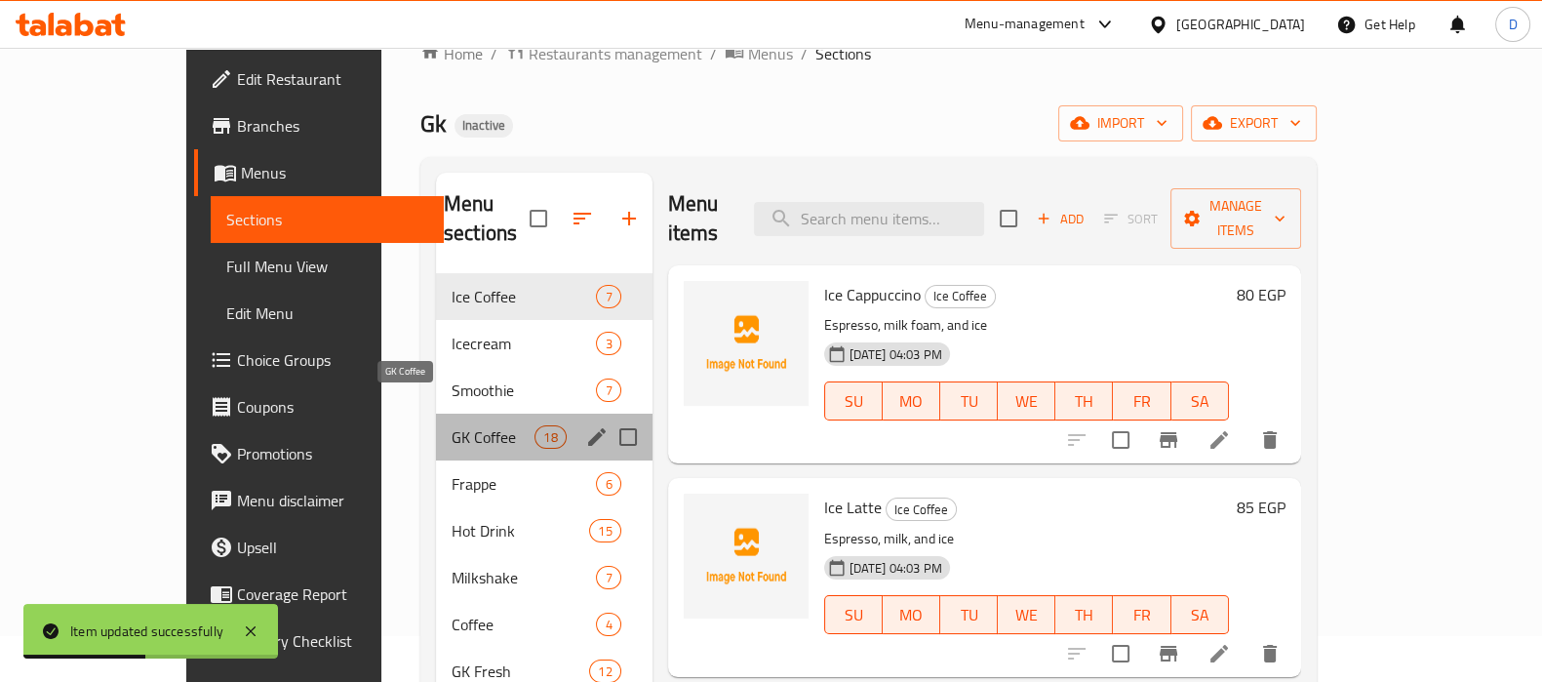
click at [452, 425] on span "GK Coffee" at bounding box center [493, 436] width 83 height 23
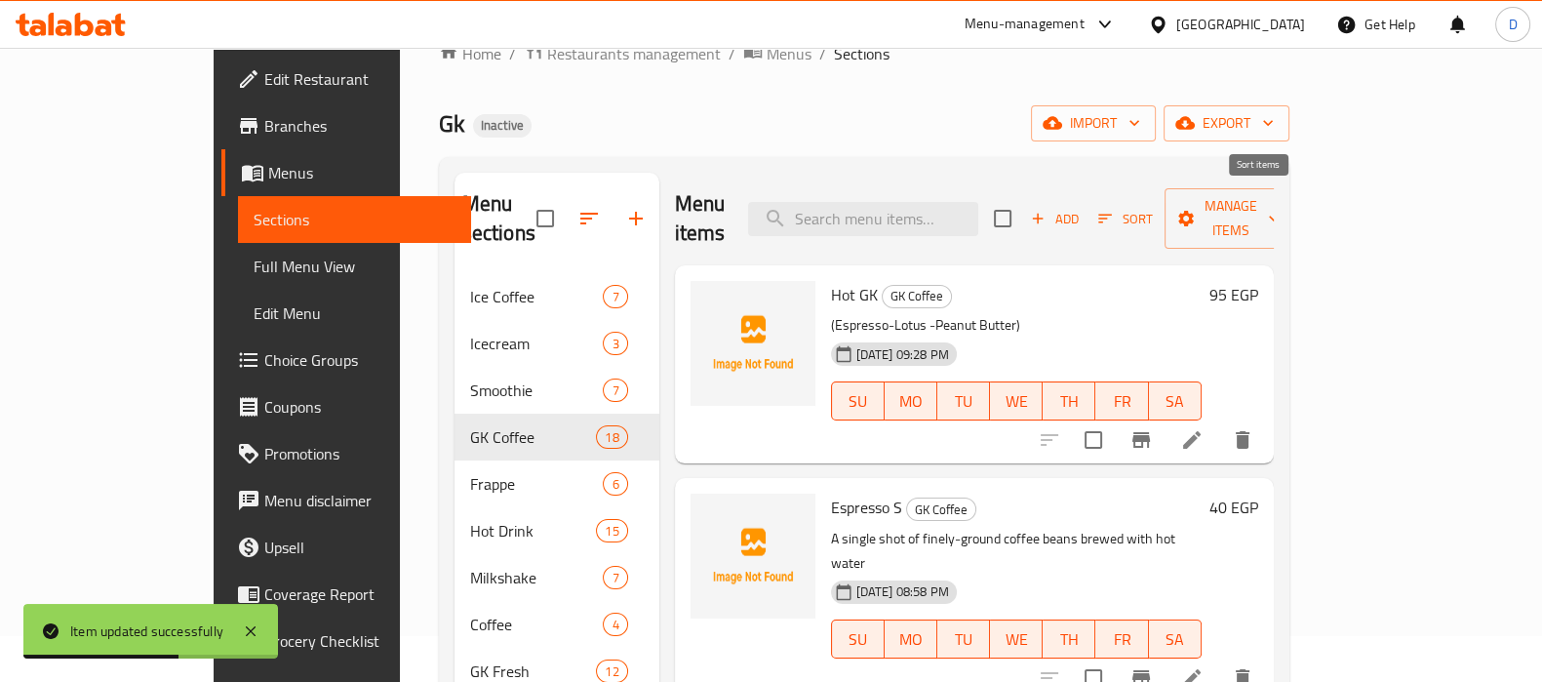
click at [1152, 208] on span "Sort" at bounding box center [1126, 219] width 54 height 22
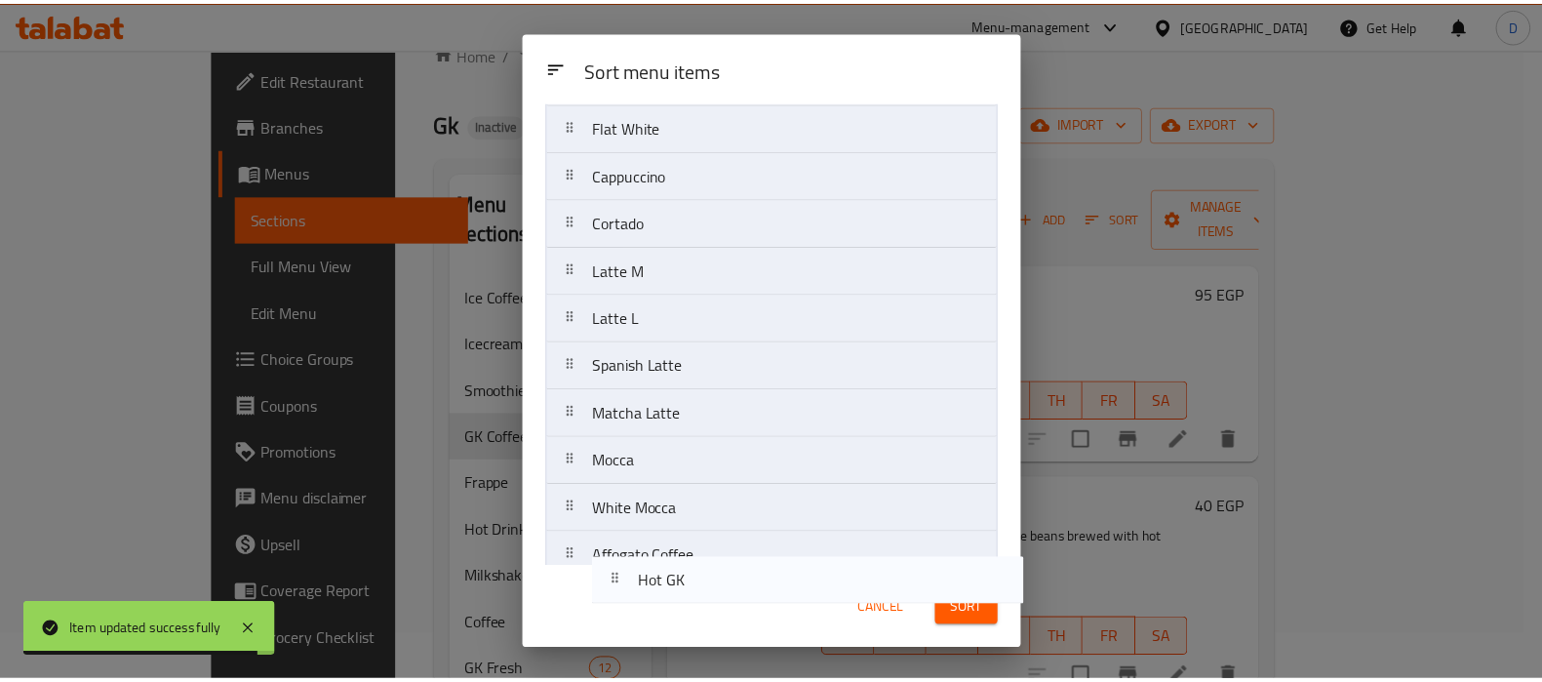
scroll to position [455, 0]
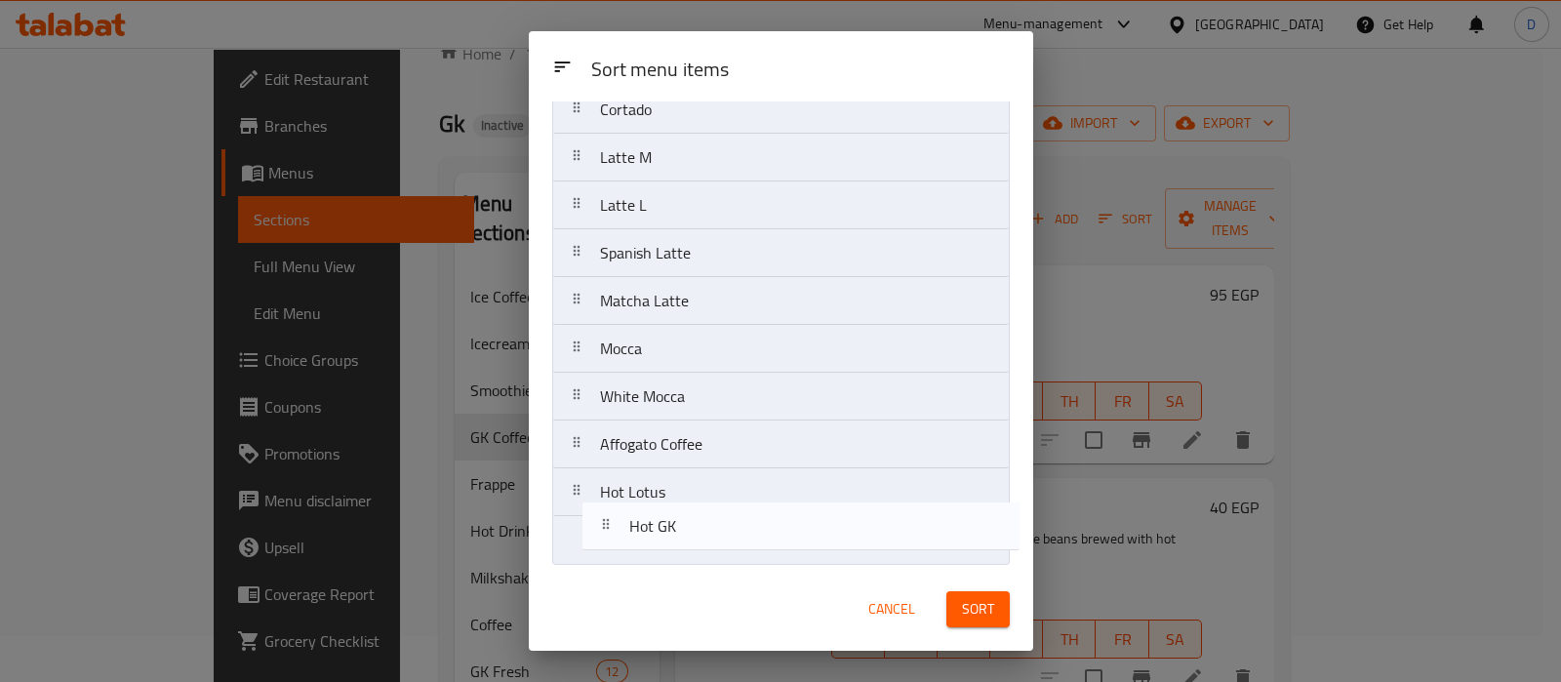
drag, startPoint x: 604, startPoint y: 185, endPoint x: 635, endPoint y: 553, distance: 369.1
click at [635, 553] on nav "Hot GK Espresso S Espresso D Macchiato S Macchiato D American Coffee American B…" at bounding box center [781, 133] width 458 height 862
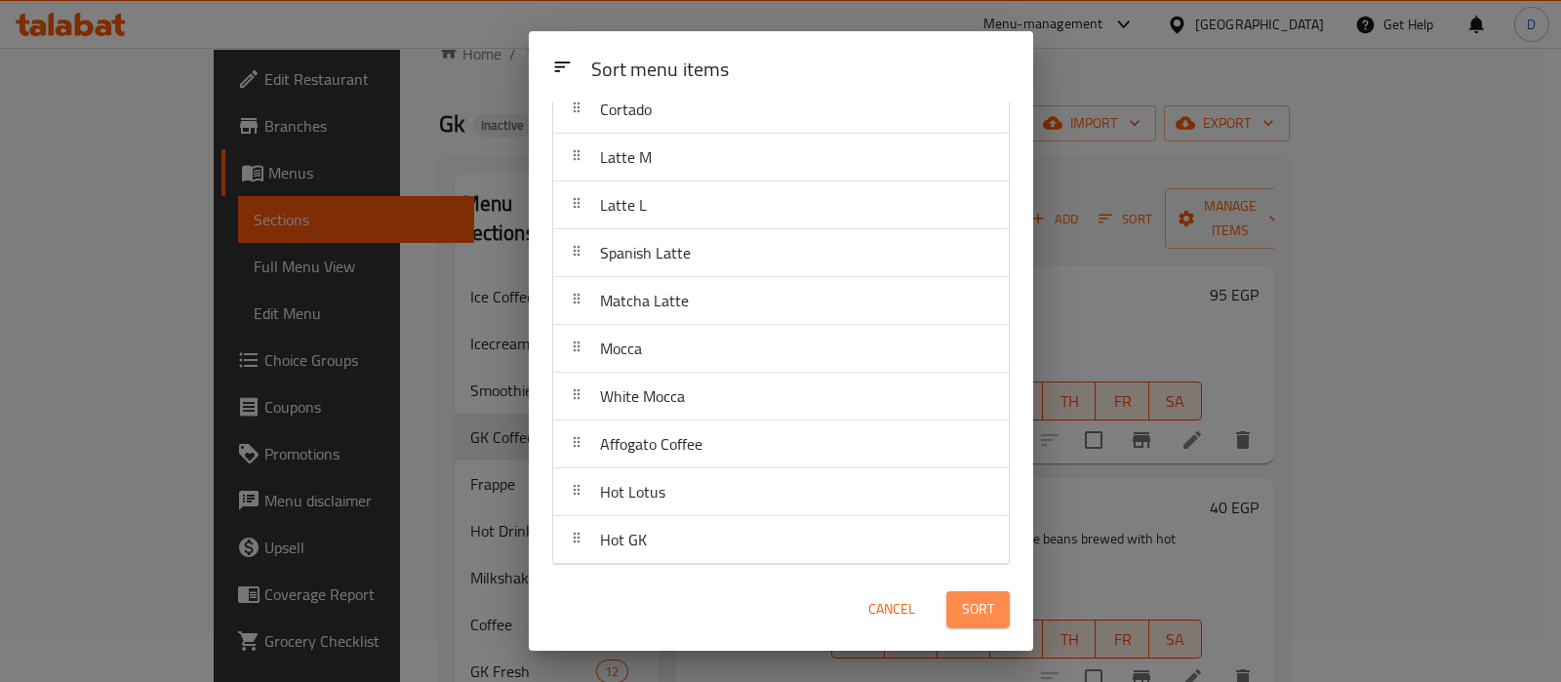
click at [958, 592] on button "Sort" at bounding box center [977, 609] width 63 height 36
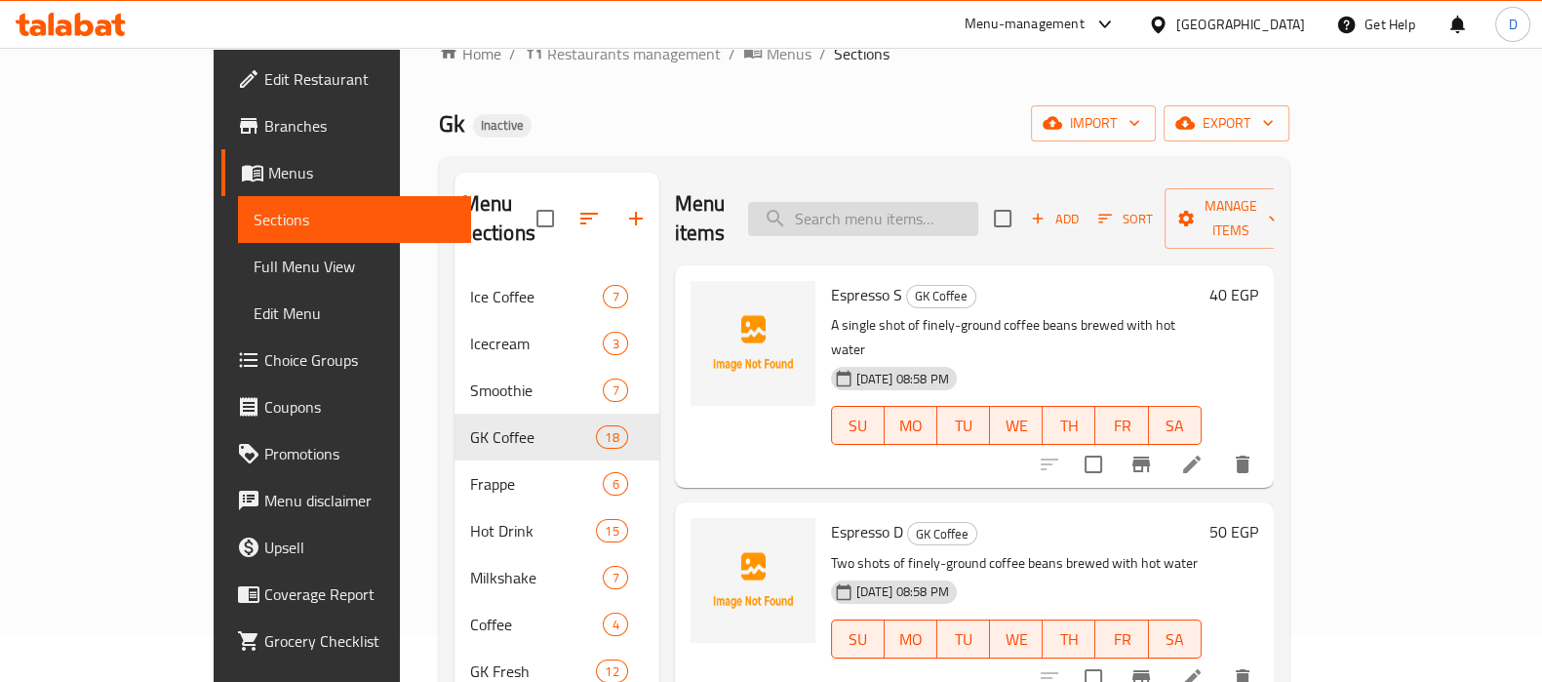
click at [881, 208] on input "search" at bounding box center [863, 219] width 230 height 34
paste input "Apple Cinnamon Cider"
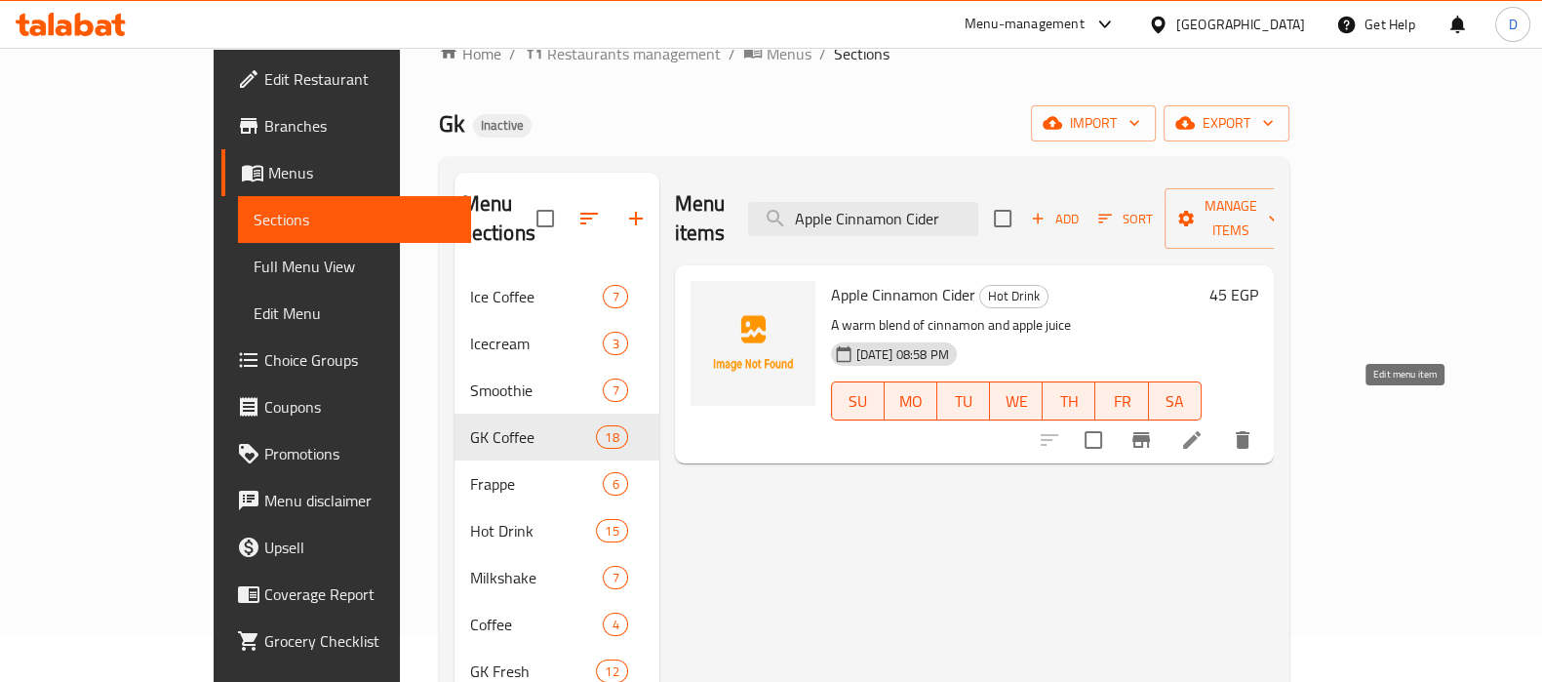
type input "Apple Cinnamon Cider"
click at [1204, 428] on icon at bounding box center [1191, 439] width 23 height 23
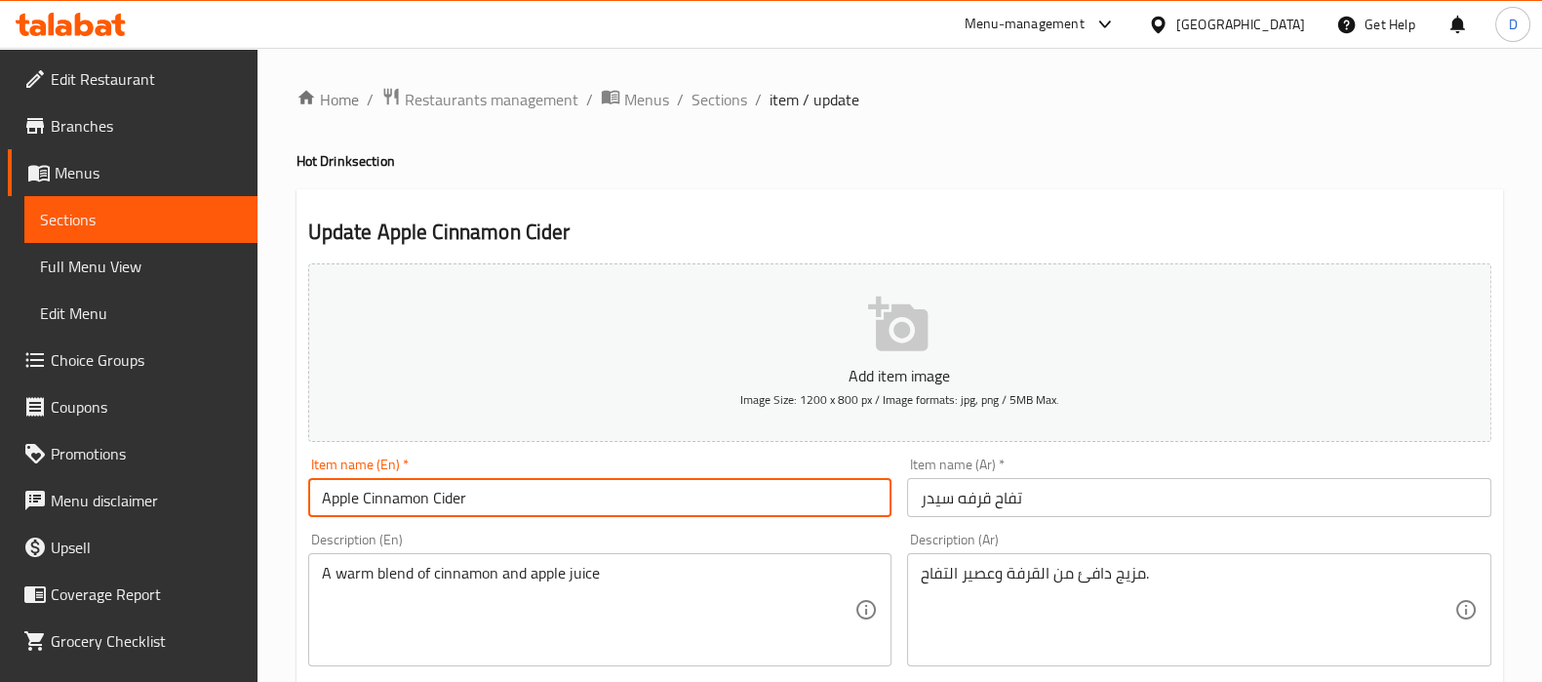
click at [412, 495] on input "Apple Cinnamon Cider" at bounding box center [600, 497] width 584 height 39
type input "Apple Cider"
click at [980, 496] on input "تفاح قرفه سيدر" at bounding box center [1199, 497] width 584 height 39
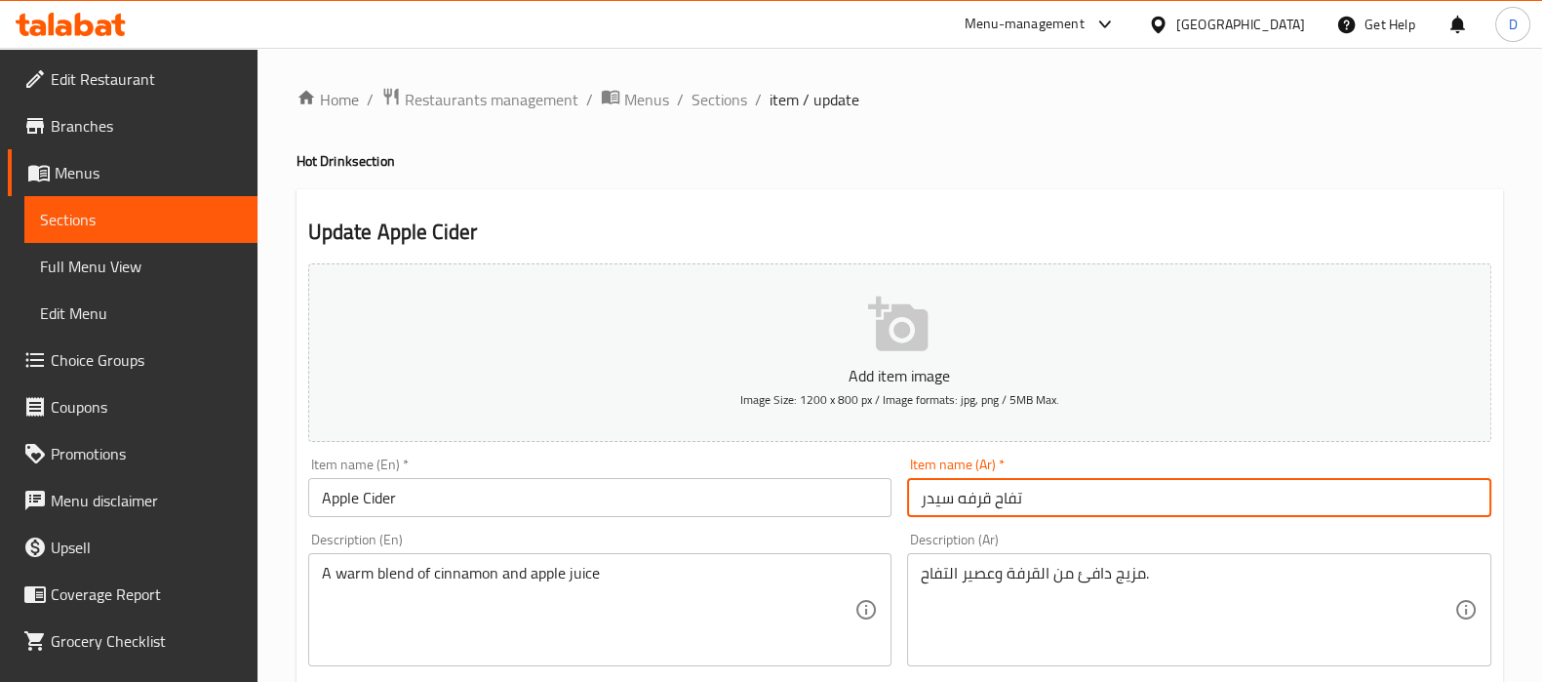
click at [980, 496] on input "تفاح قرفه سيدر" at bounding box center [1199, 497] width 584 height 39
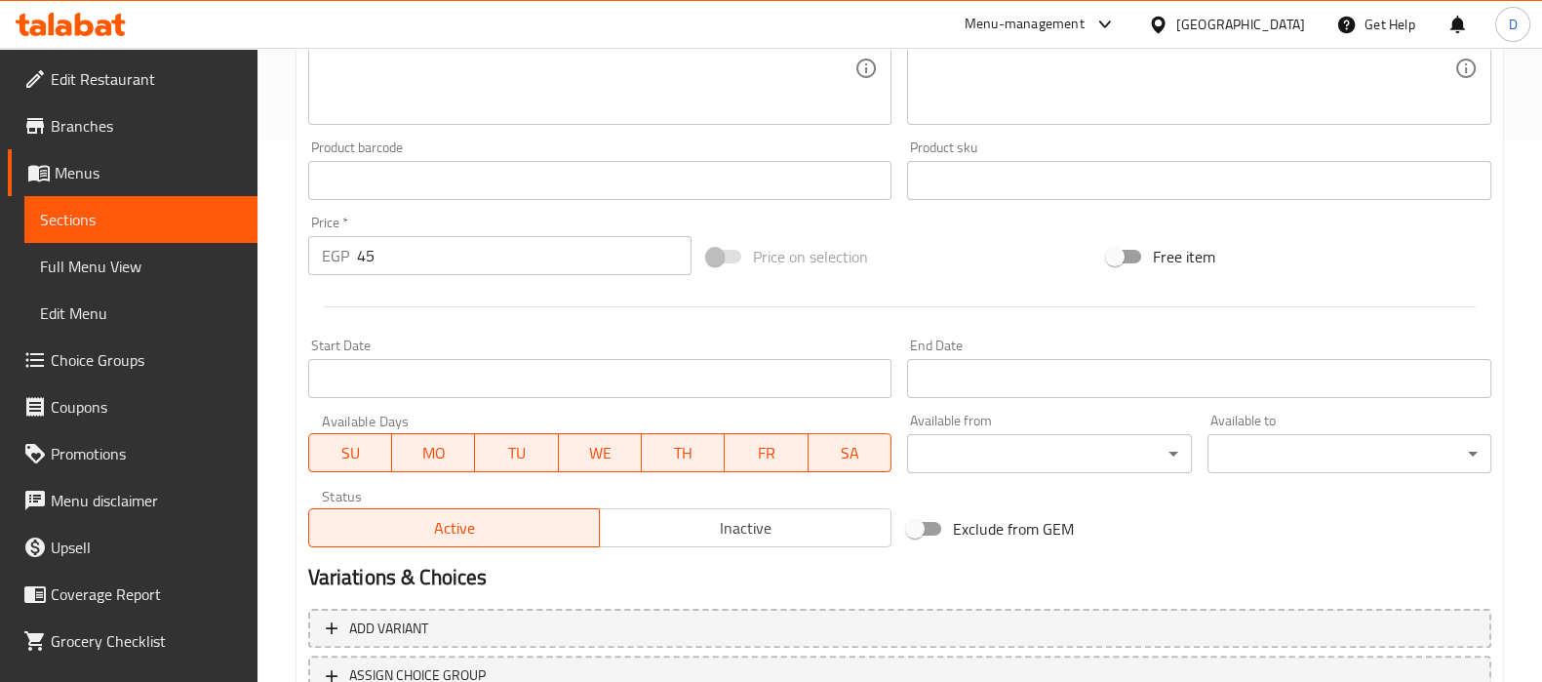
scroll to position [695, 0]
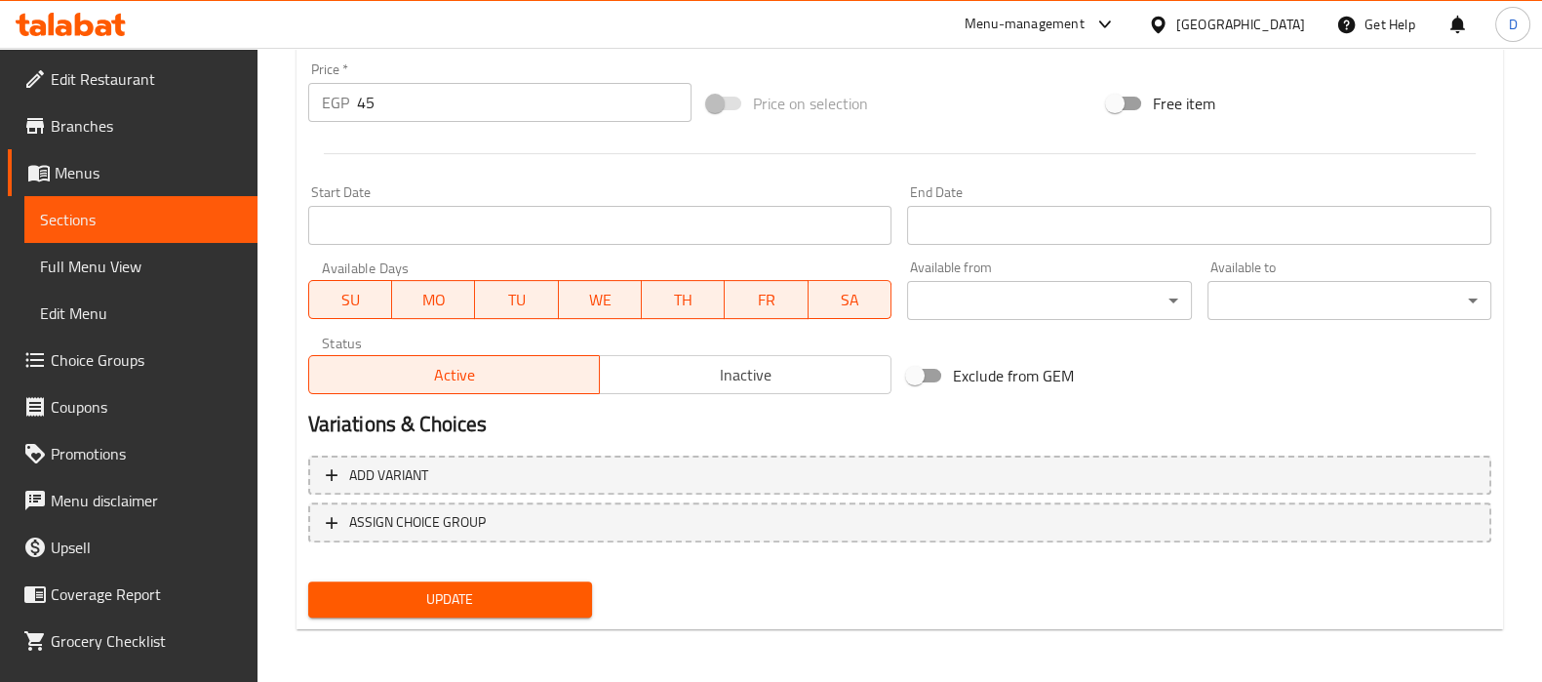
type input "تفاح سيدر"
click at [544, 594] on span "Update" at bounding box center [450, 599] width 253 height 24
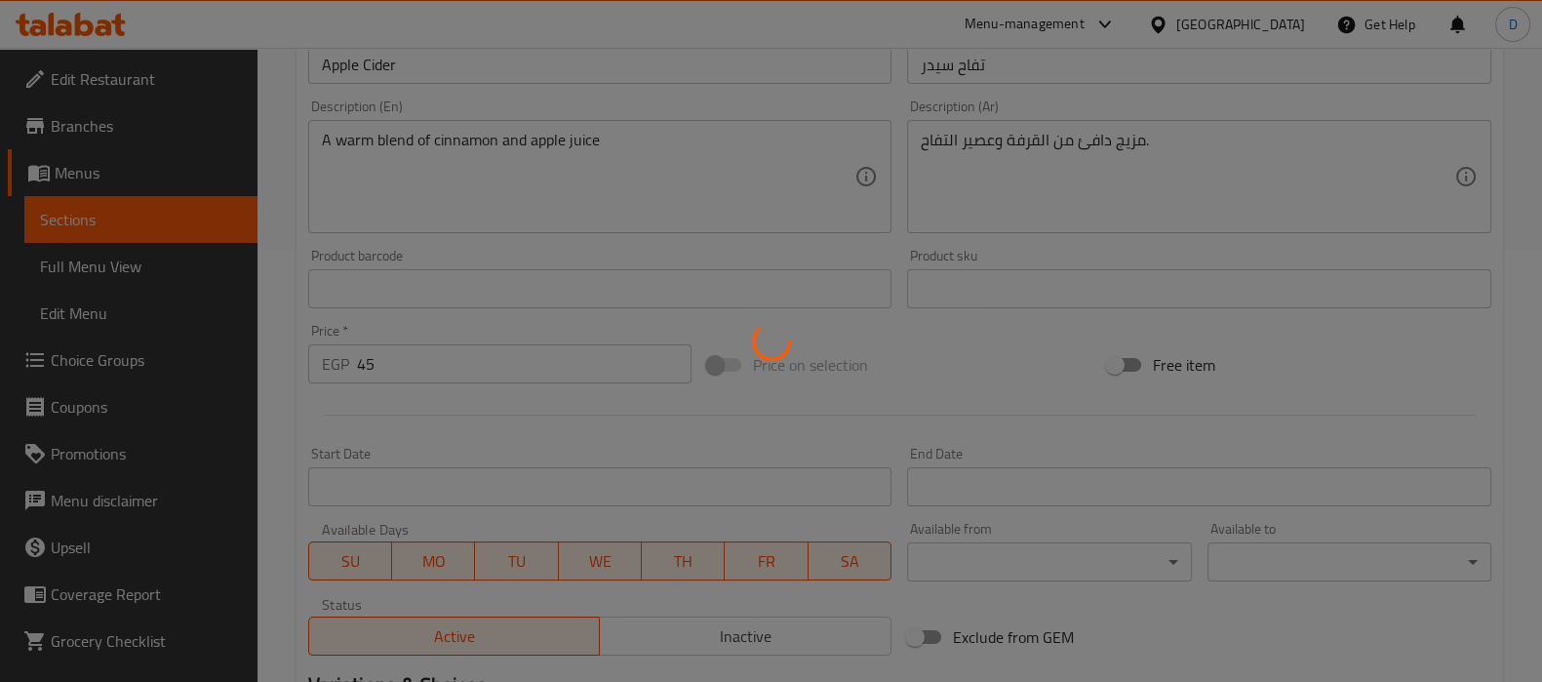
scroll to position [431, 0]
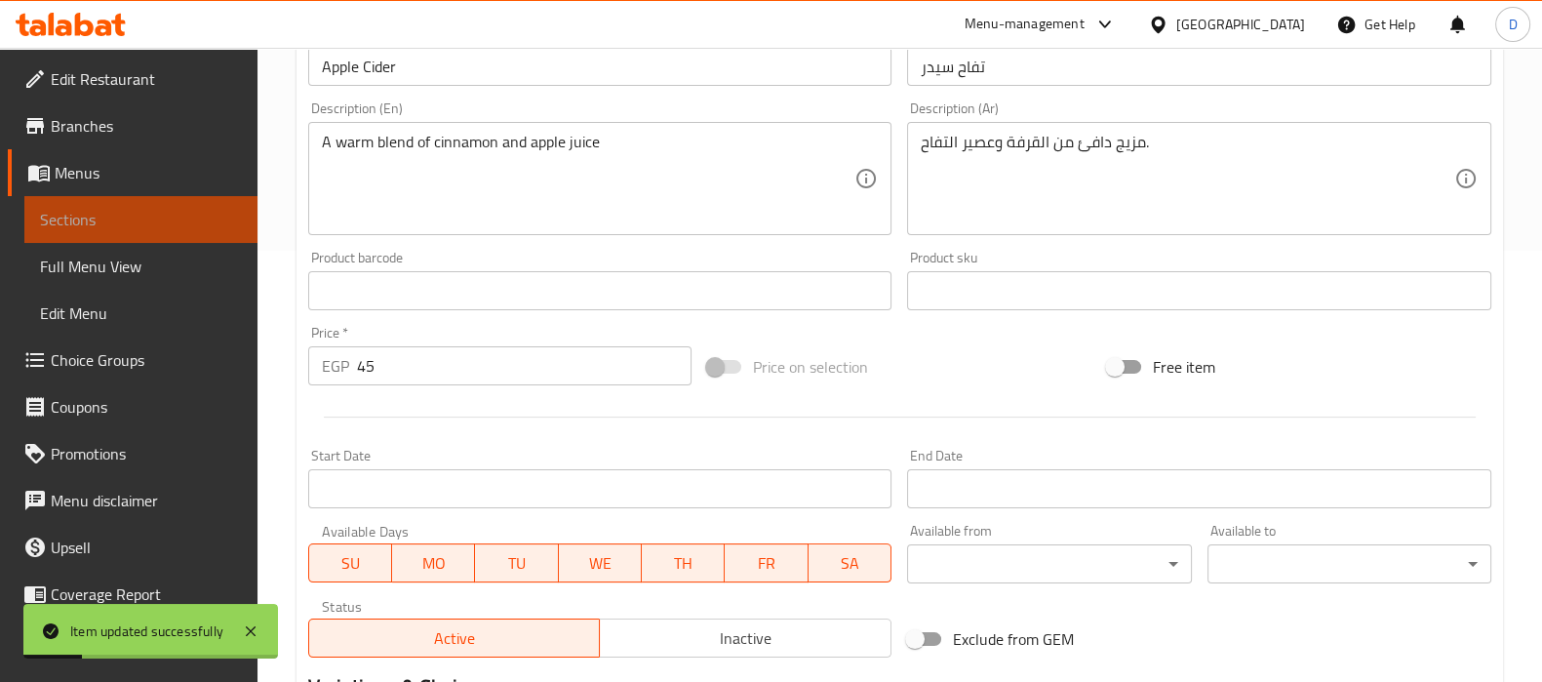
click at [215, 207] on link "Sections" at bounding box center [140, 219] width 233 height 47
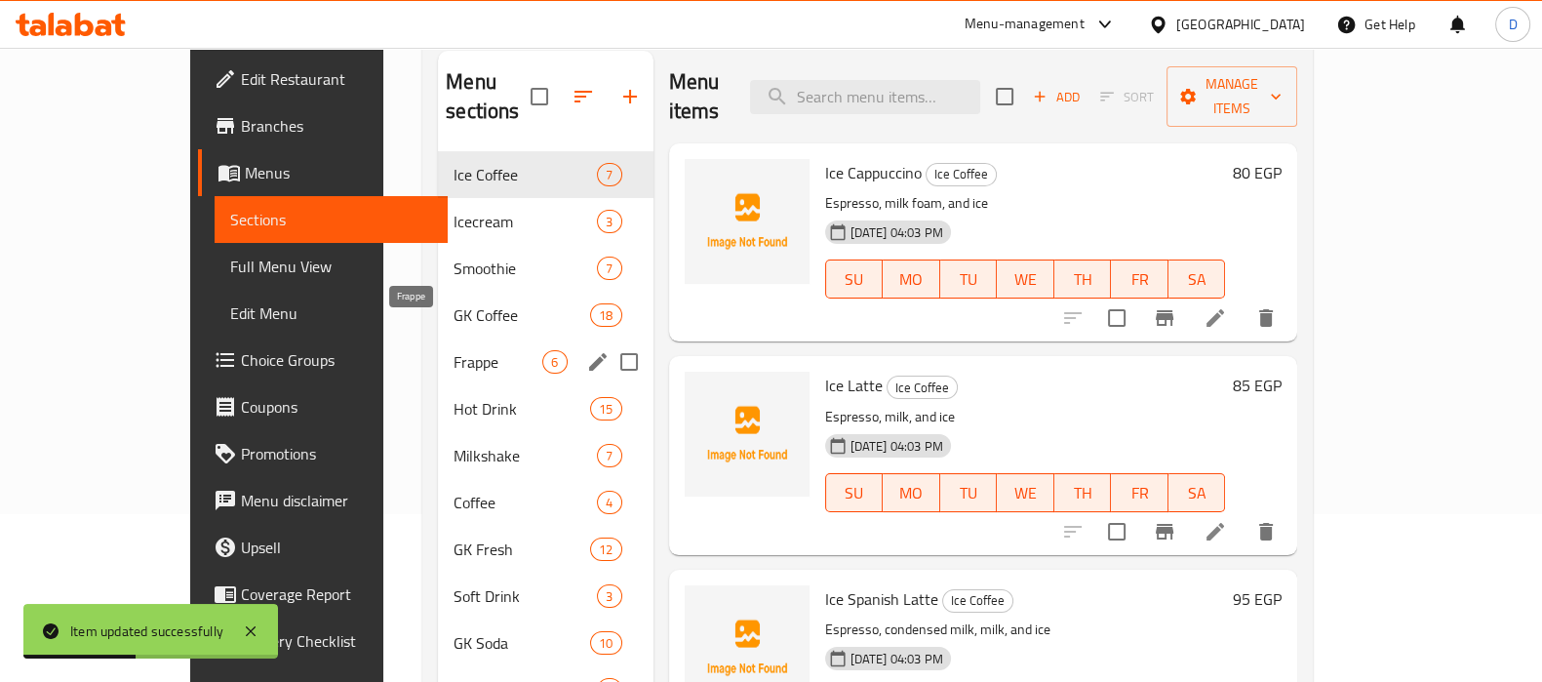
scroll to position [166, 0]
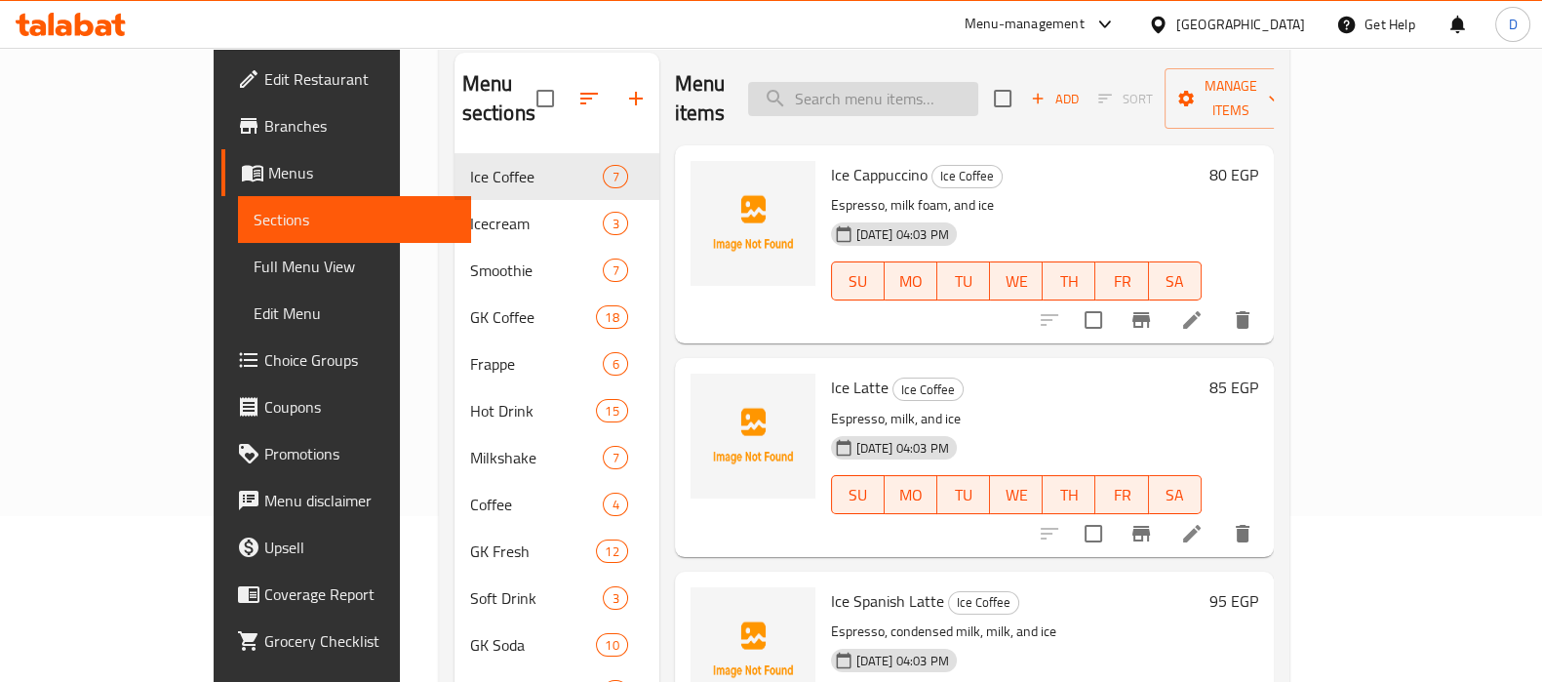
click at [959, 92] on input "search" at bounding box center [863, 99] width 230 height 34
paste input "Milk Cinnamon cider"
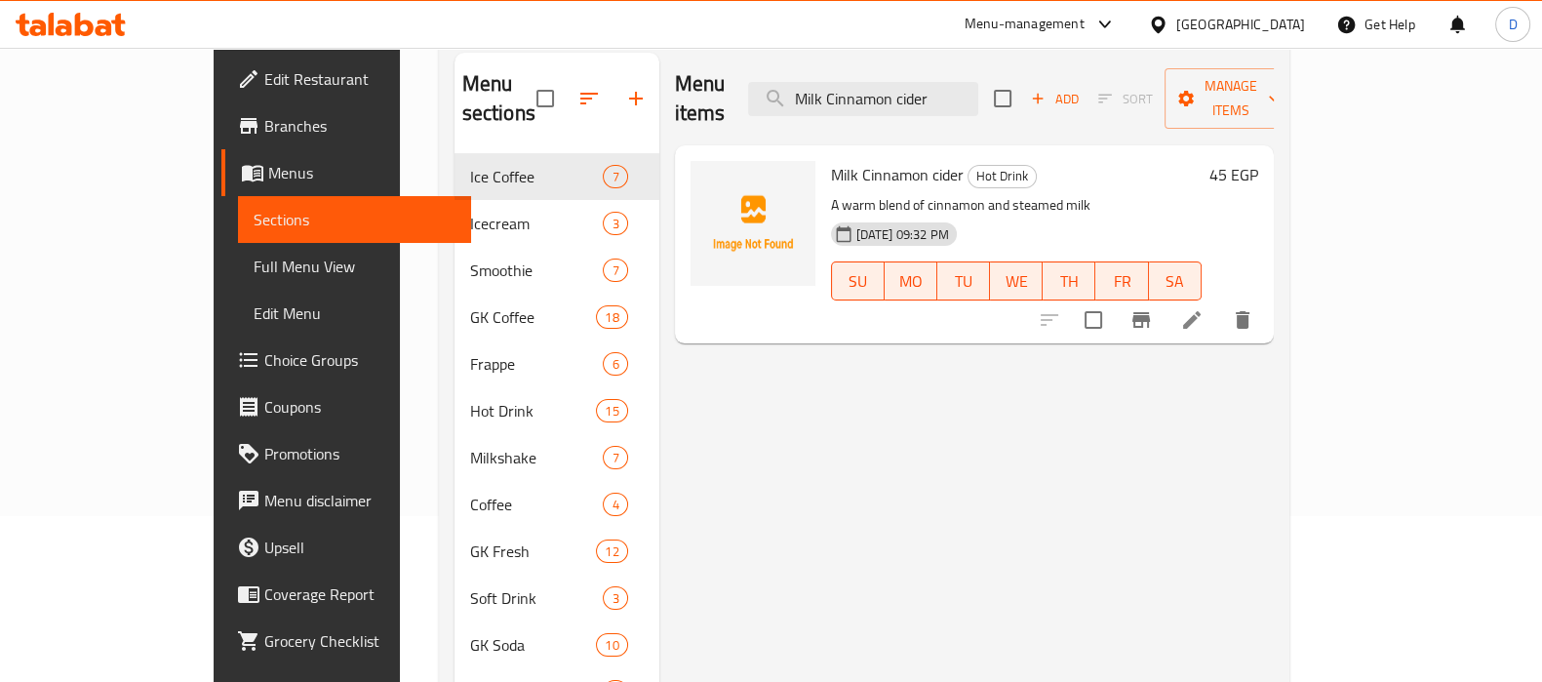
type input "Milk Cinnamon cider"
click at [1219, 307] on li at bounding box center [1192, 319] width 55 height 35
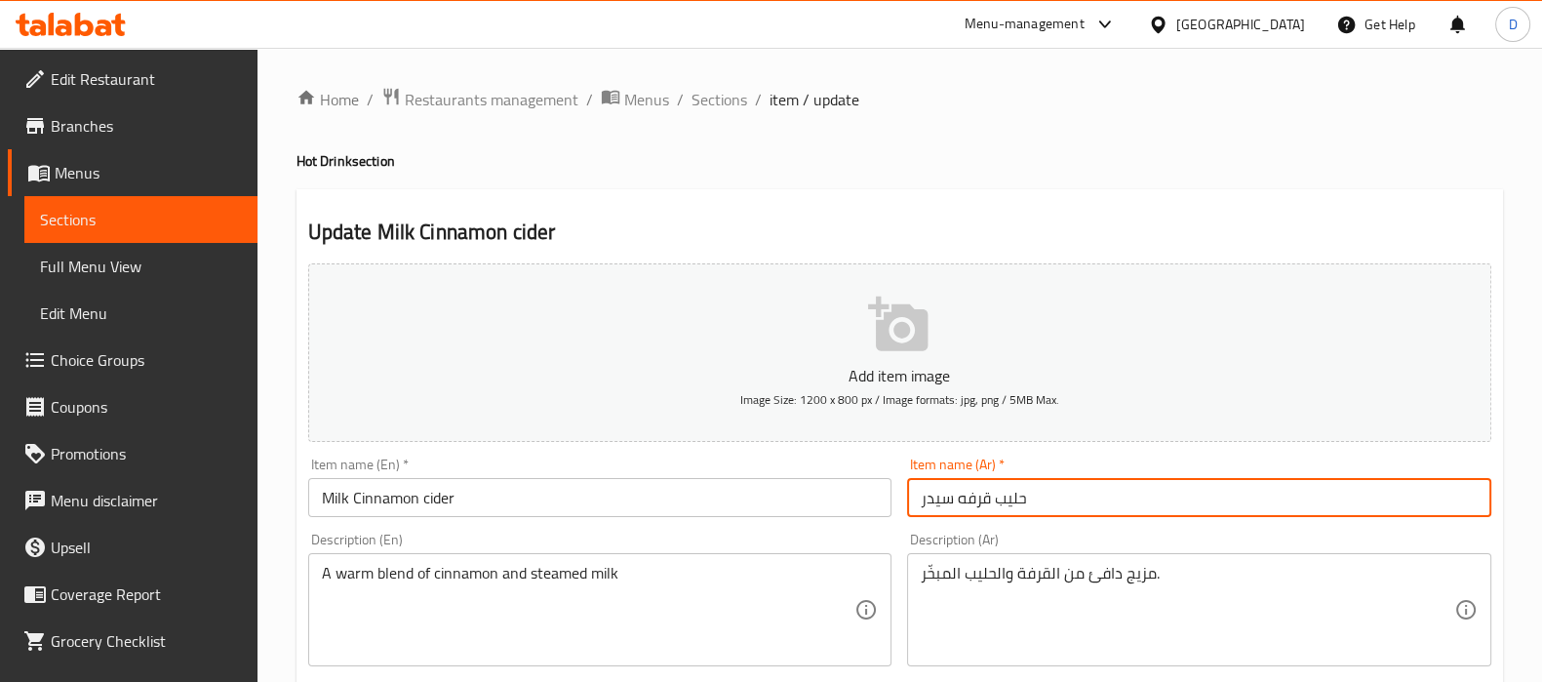
click at [966, 504] on input "حليب قرفه سيدر" at bounding box center [1199, 497] width 584 height 39
type input "حليب سيدر"
click at [401, 494] on input "Milk Cinnamon cider" at bounding box center [600, 497] width 584 height 39
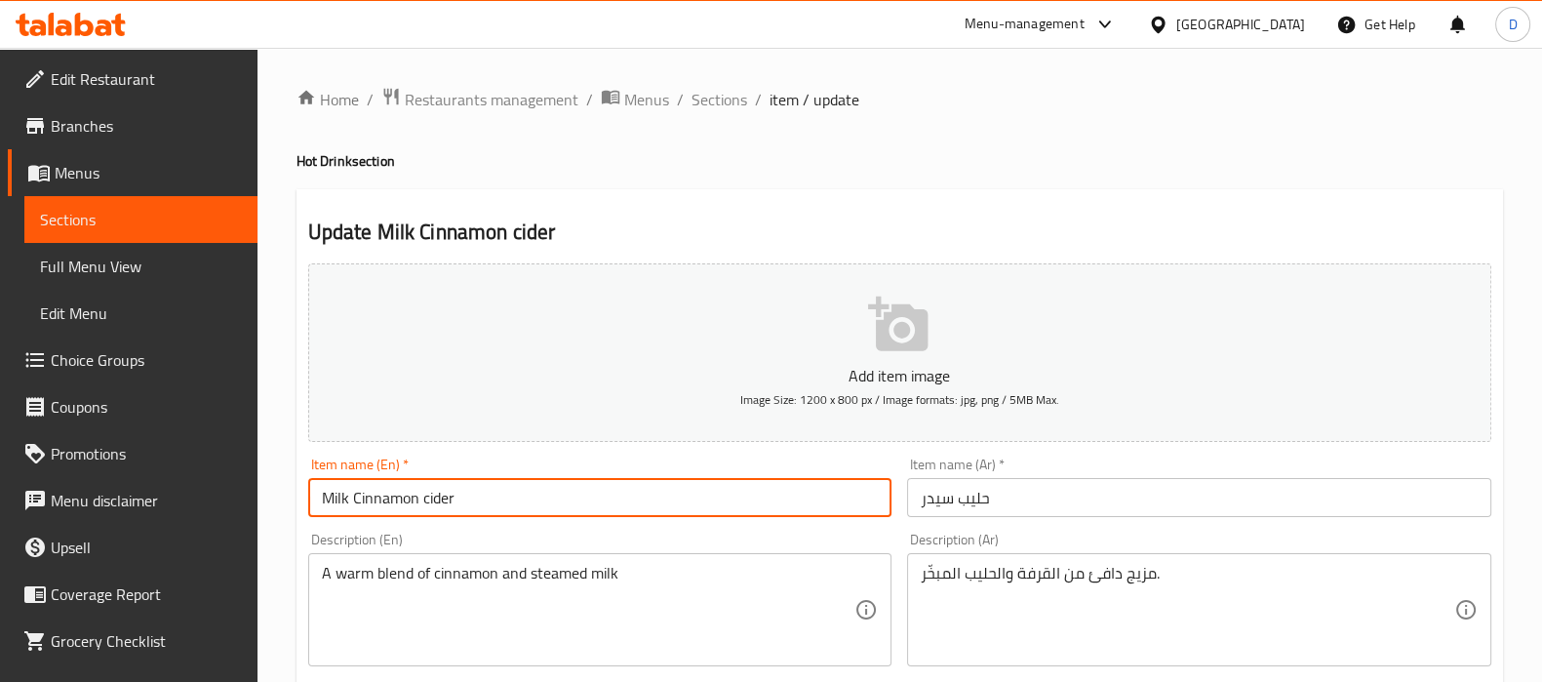
click at [401, 494] on input "Milk Cinnamon cider" at bounding box center [600, 497] width 584 height 39
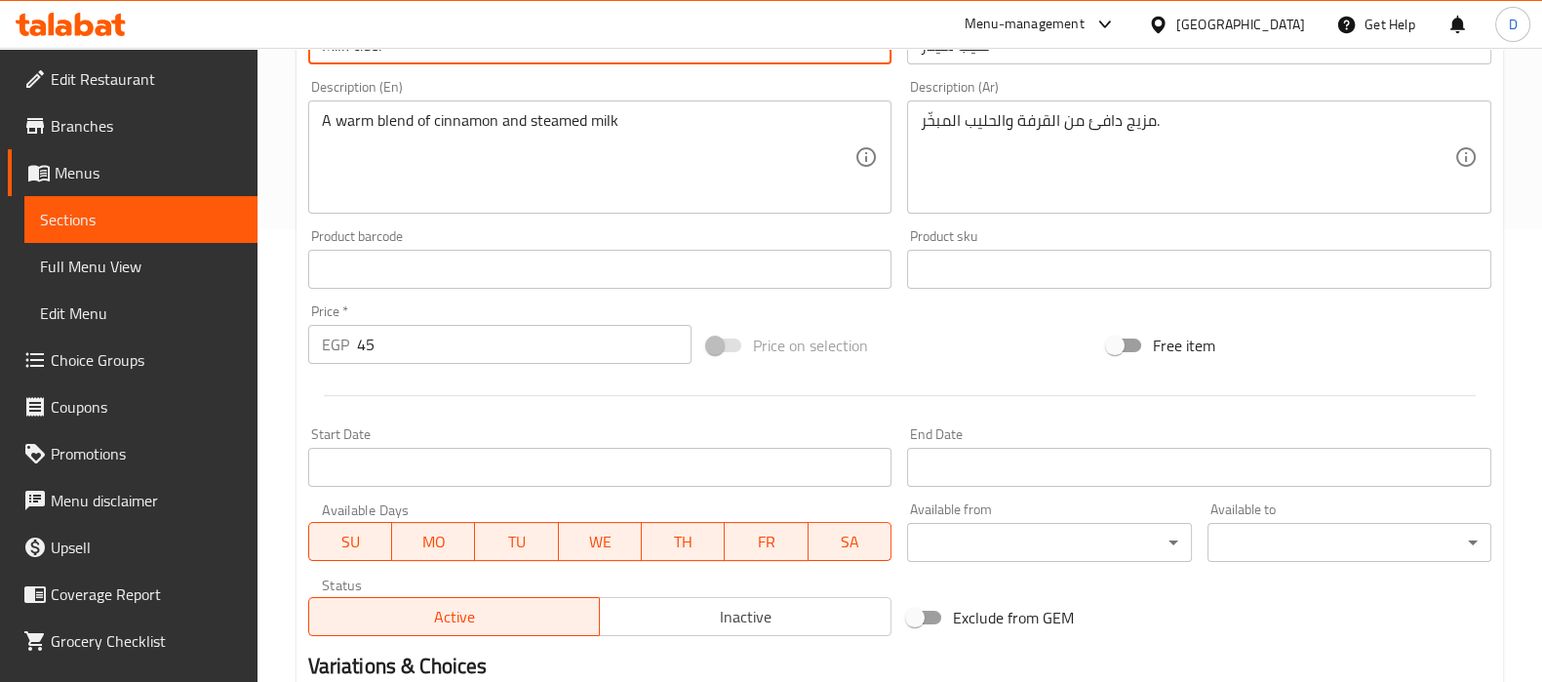
scroll to position [695, 0]
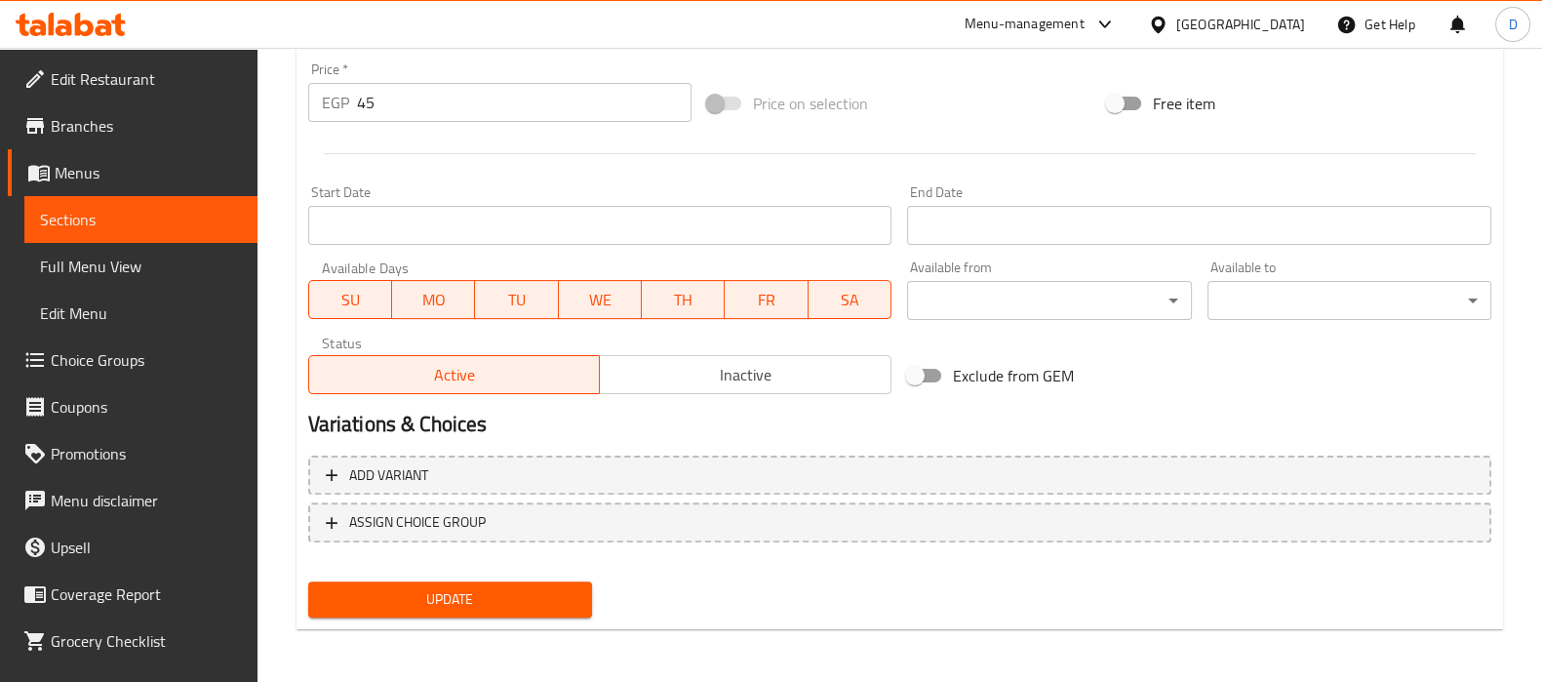
type input "Milk cider"
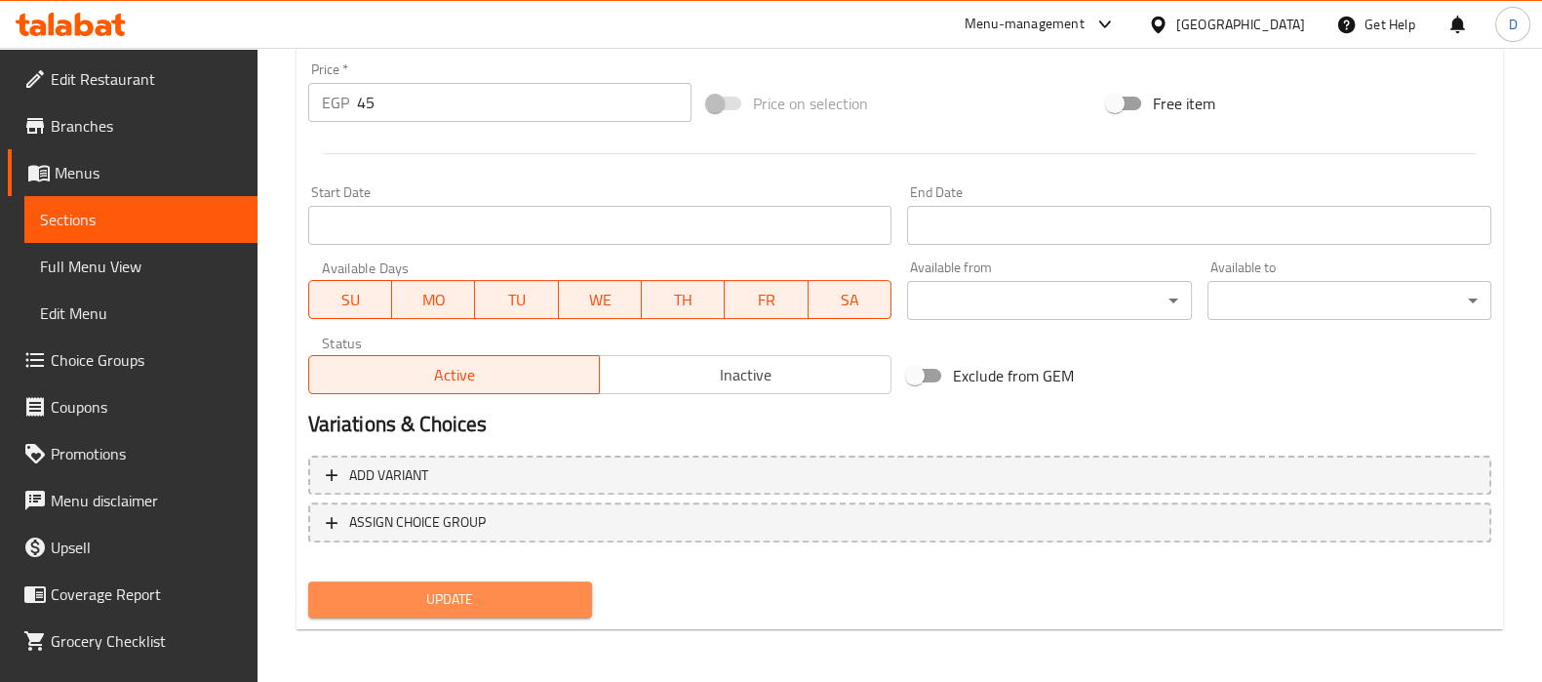
click at [434, 594] on span "Update" at bounding box center [450, 599] width 253 height 24
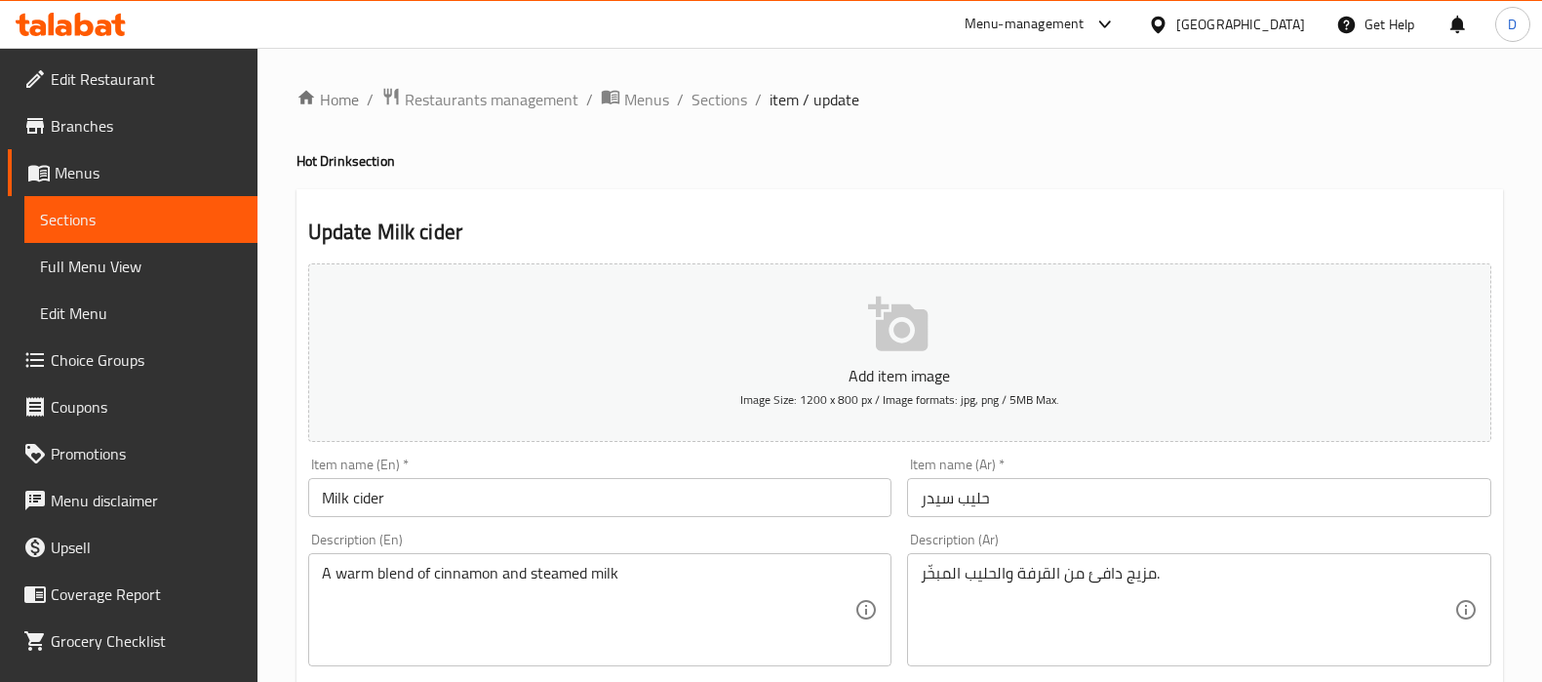
scroll to position [695, 0]
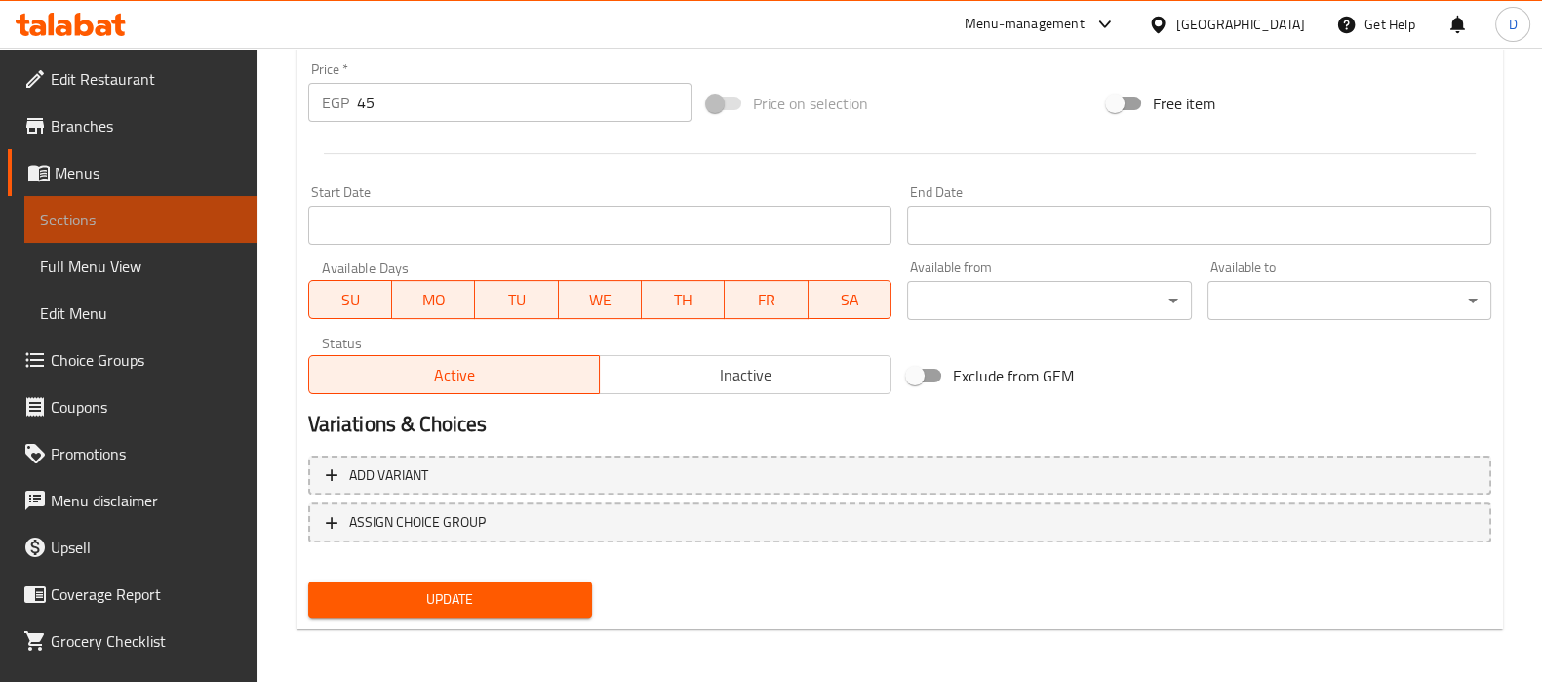
click at [153, 216] on span "Sections" at bounding box center [141, 219] width 202 height 23
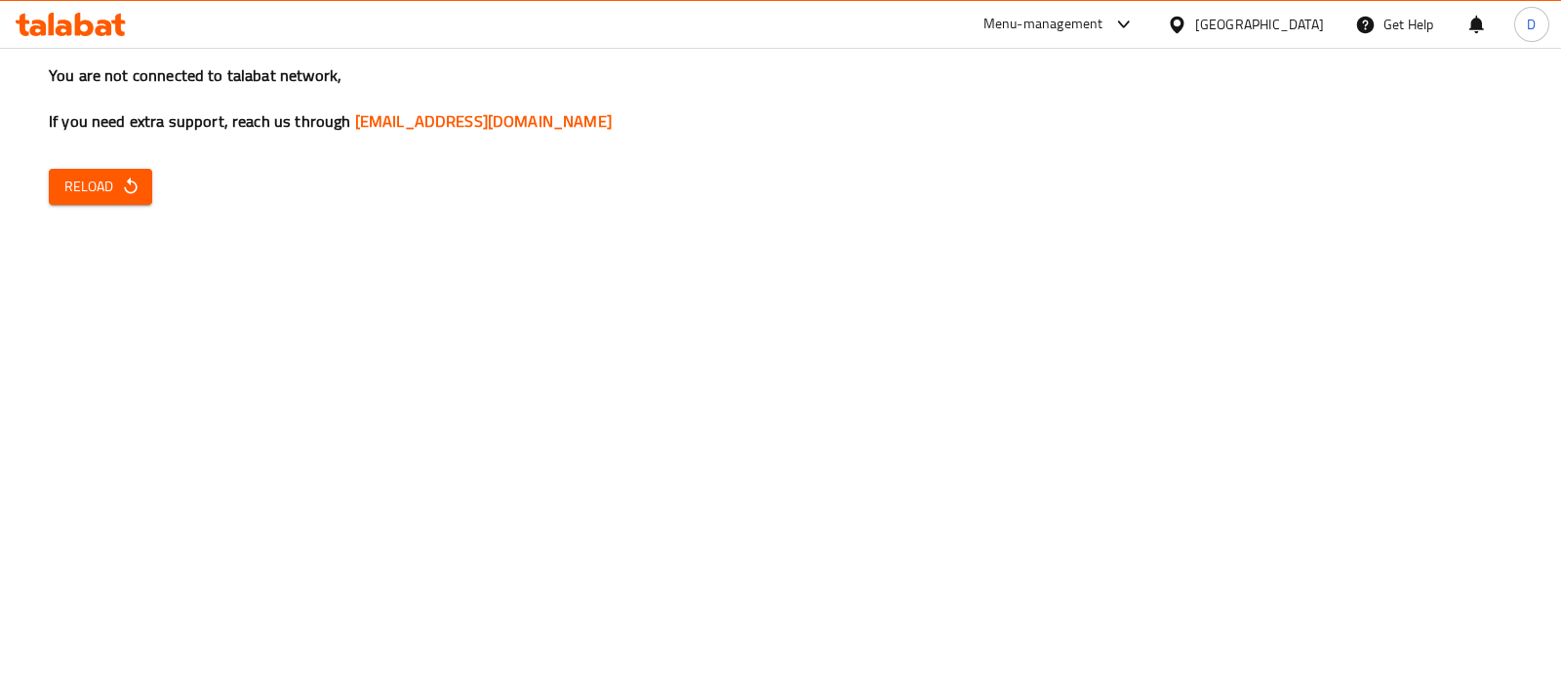
click at [121, 190] on icon "button" at bounding box center [131, 187] width 20 height 20
